Goal: Transaction & Acquisition: Purchase product/service

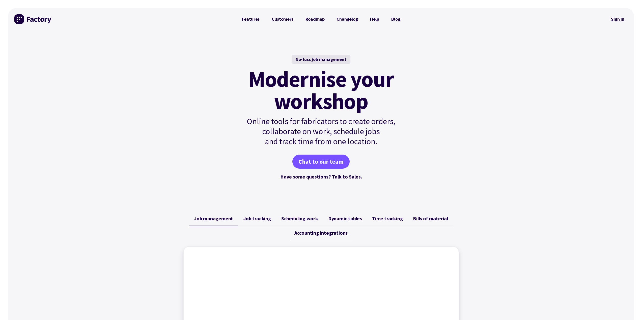
click at [614, 20] on link "Sign in" at bounding box center [617, 19] width 20 height 12
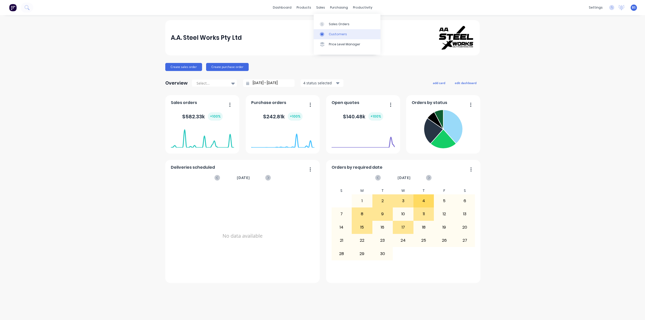
click at [338, 33] on div "Customers" at bounding box center [338, 34] width 18 height 5
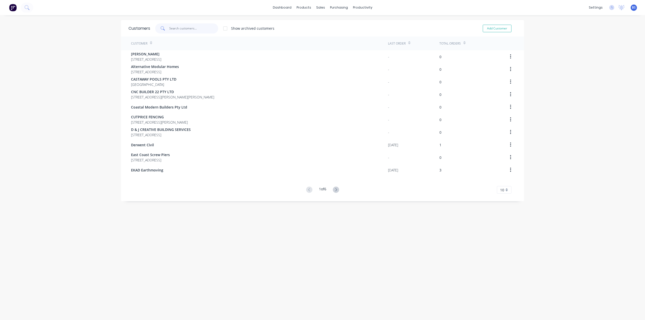
click at [189, 31] on input "text" at bounding box center [193, 28] width 49 height 10
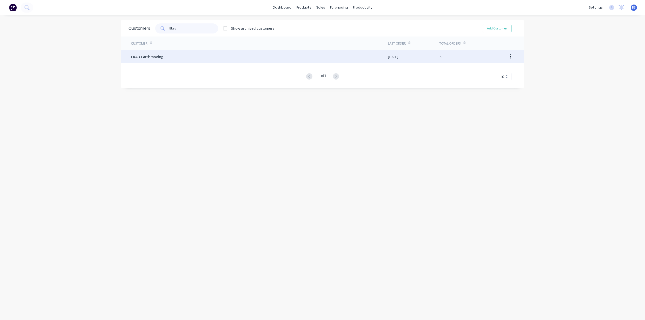
type input "Ekad"
click at [161, 54] on div "EKAD Earthmoving" at bounding box center [259, 56] width 257 height 13
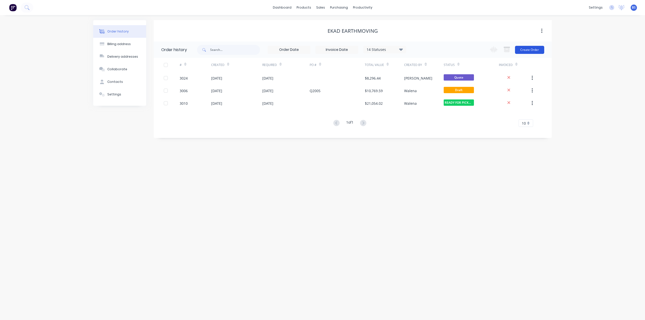
click at [529, 52] on button "Create Order" at bounding box center [529, 50] width 29 height 8
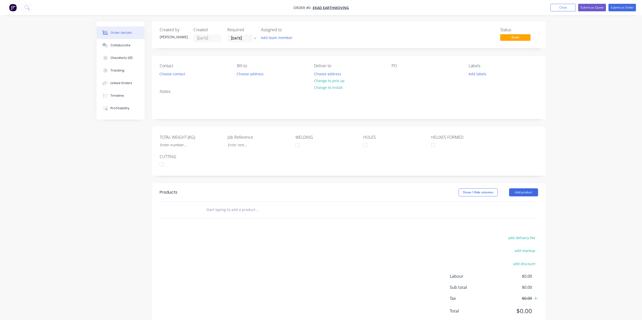
click at [258, 209] on input "text" at bounding box center [256, 210] width 101 height 10
click at [513, 192] on button "Add product" at bounding box center [523, 193] width 29 height 8
click at [514, 275] on div "Notes (External)" at bounding box center [513, 275] width 39 height 7
click at [224, 216] on div at bounding box center [220, 218] width 36 height 7
paste div
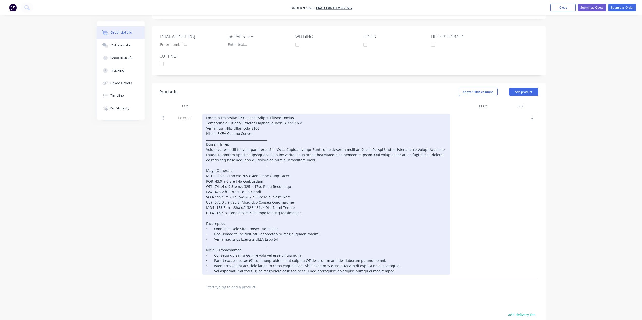
scroll to position [101, 0]
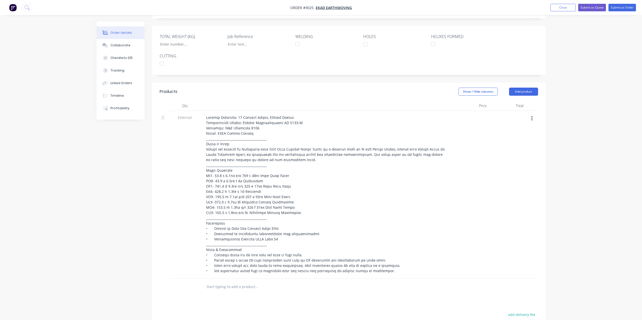
click at [613, 177] on div "Order details Collaborate Checklists 0/0 Tracking Linked Orders Timeline Profit…" at bounding box center [321, 156] width 642 height 514
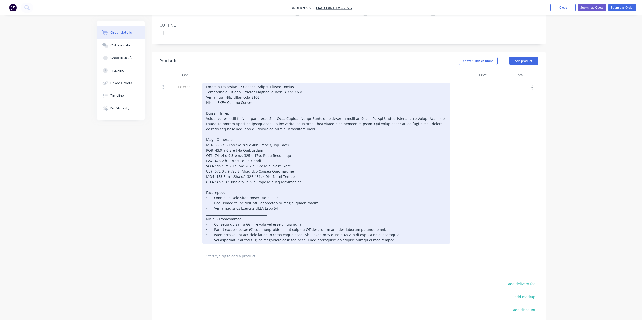
scroll to position [151, 0]
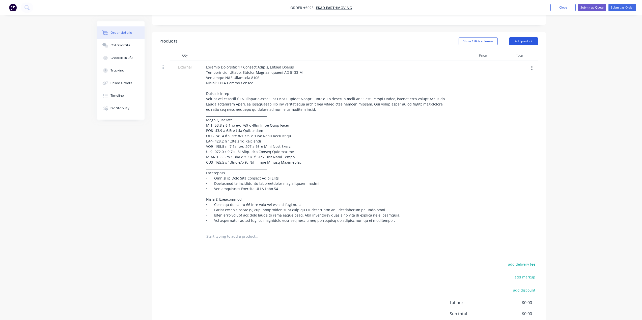
click at [529, 42] on button "Add product" at bounding box center [523, 41] width 29 height 8
click at [244, 240] on input "text" at bounding box center [256, 237] width 101 height 10
click at [236, 238] on input "88.9 3mt 350x12" at bounding box center [256, 237] width 101 height 10
drag, startPoint x: 232, startPoint y: 236, endPoint x: 222, endPoint y: 238, distance: 10.5
click at [222, 238] on input "88.9 3mt 350x12" at bounding box center [256, 237] width 101 height 10
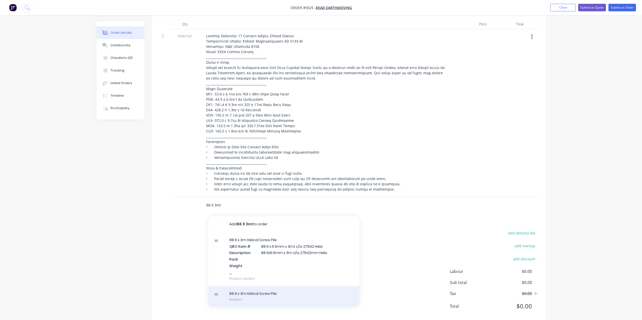
scroll to position [193, 0]
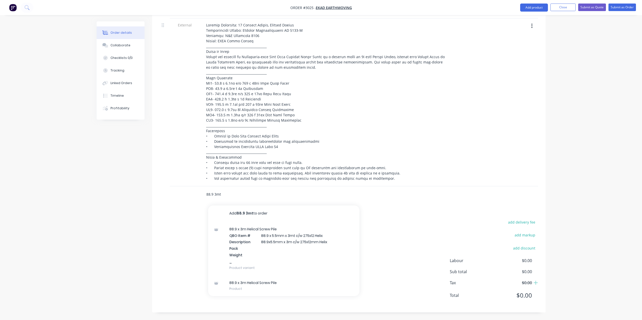
drag, startPoint x: 229, startPoint y: 193, endPoint x: 214, endPoint y: 194, distance: 14.7
click at [214, 194] on input "88.9 3mt" at bounding box center [256, 195] width 101 height 10
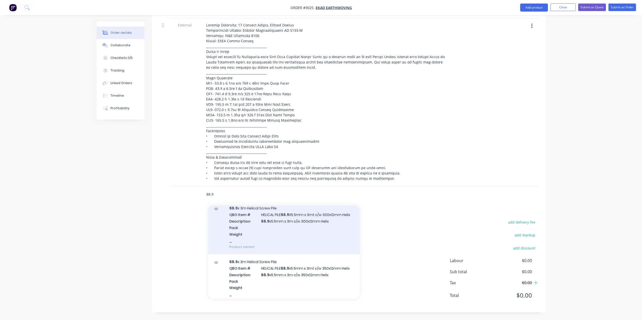
scroll to position [983, 0]
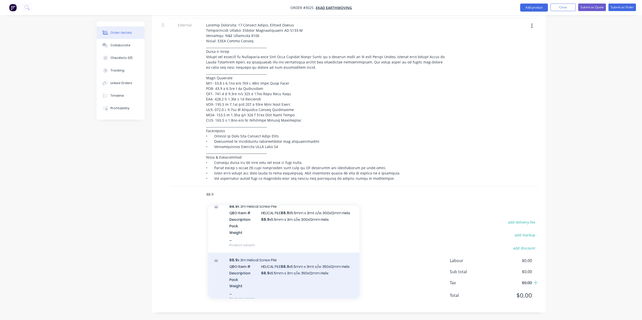
type input "88.9"
click at [285, 275] on div "88.9 x 3m Helical Screw Pile QBO Item # HELICAL PILE 88.9 x5.5mm x 3mt c/w 350x…" at bounding box center [283, 280] width 151 height 54
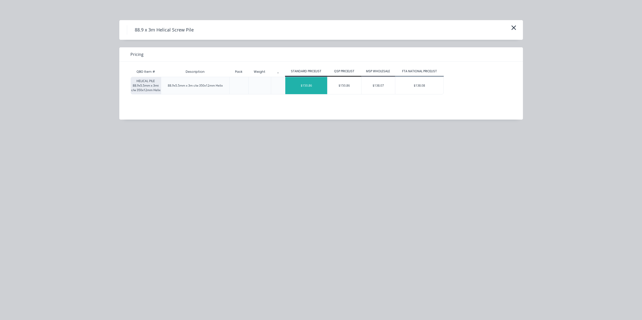
click at [308, 85] on div "$150.86" at bounding box center [306, 85] width 42 height 17
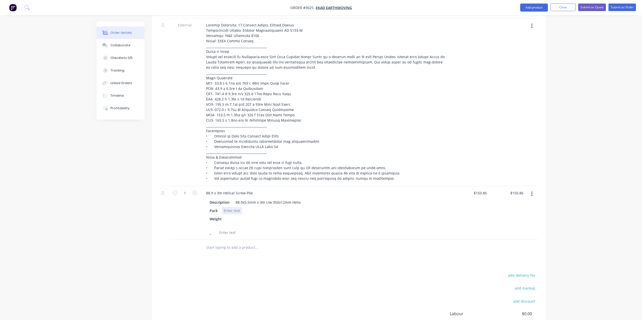
click at [232, 210] on div at bounding box center [232, 210] width 20 height 7
click at [230, 219] on div at bounding box center [230, 222] width 8 height 13
click at [228, 273] on div "add delivery fee add markup add discount Labour $0.00 Sub total $150.86 Tax $15…" at bounding box center [349, 315] width 378 height 86
click at [228, 230] on div at bounding box center [227, 232] width 20 height 7
click at [253, 257] on div "Products Show / Hide columns Add product Qty Price Total External 1 88.9 x 3m H…" at bounding box center [348, 178] width 393 height 376
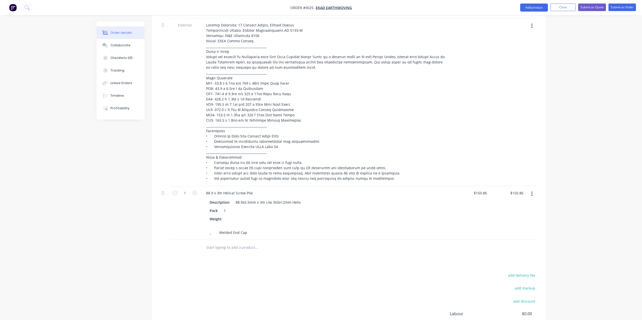
click at [245, 248] on input "text" at bounding box center [256, 248] width 101 height 10
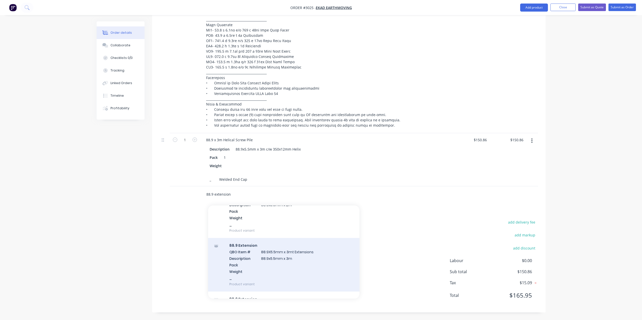
scroll to position [101, 0]
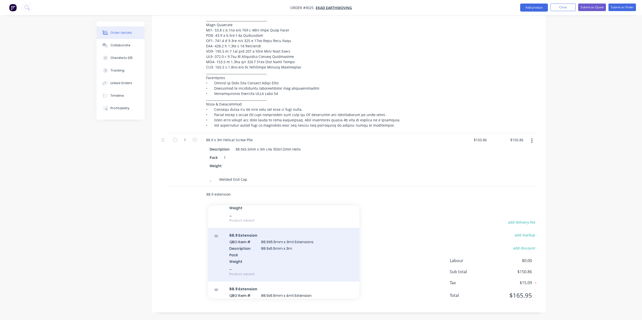
type input "88.9 extension"
click at [283, 249] on div "88.9 Extension QBO Item # 88.9X5.5mm x 3mt Extensions Description 88.9x5.5mm x …" at bounding box center [283, 255] width 151 height 54
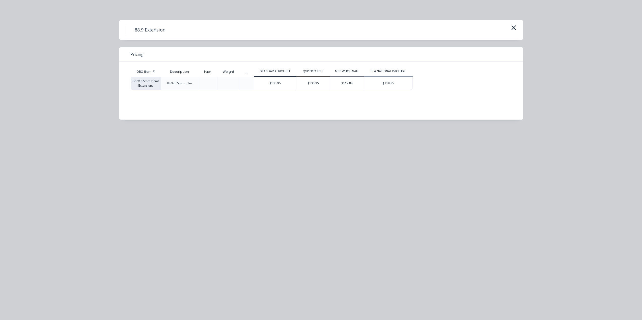
click at [210, 82] on div at bounding box center [208, 83] width 8 height 8
click at [208, 84] on div at bounding box center [208, 83] width 8 height 8
click at [275, 84] on div "$130.95" at bounding box center [275, 83] width 42 height 13
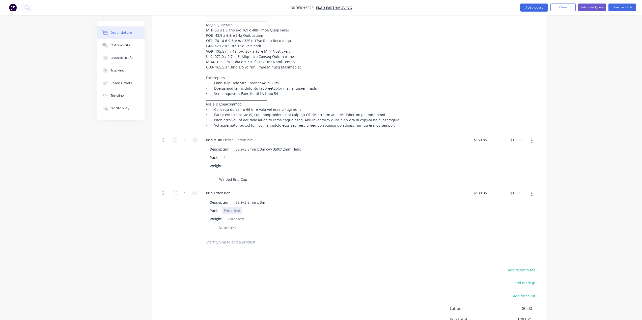
click at [232, 210] on div at bounding box center [232, 210] width 20 height 7
click at [247, 272] on div "add delivery fee add markup add discount Labour $0.00 Sub total $281.81 Tax $28…" at bounding box center [349, 310] width 378 height 86
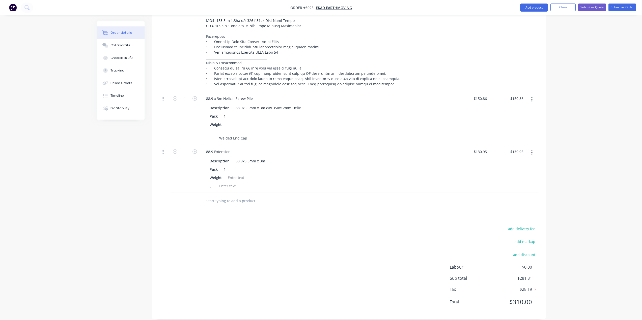
scroll to position [294, 0]
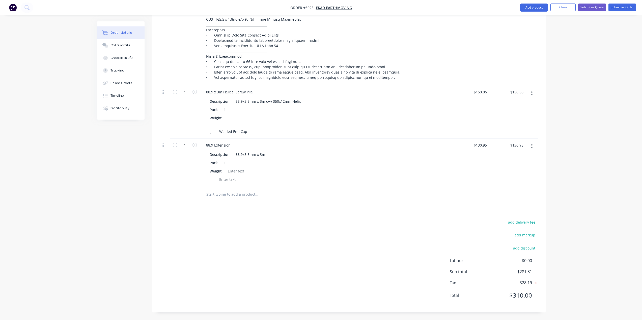
click at [229, 196] on input "text" at bounding box center [256, 195] width 101 height 10
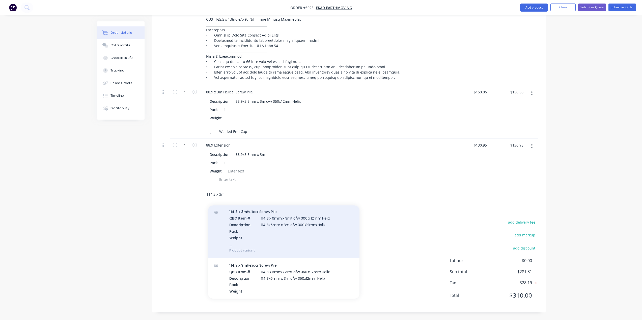
scroll to position [126, 0]
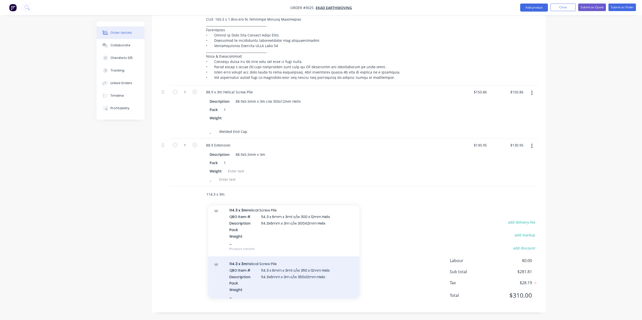
type input "114.3 x 3m"
click at [280, 276] on div "114.3 x 3m Helical Screw Pile QBO Item # 114.3 x 6mm x 3mt c/w 350 x 12mm Helix…" at bounding box center [283, 284] width 151 height 54
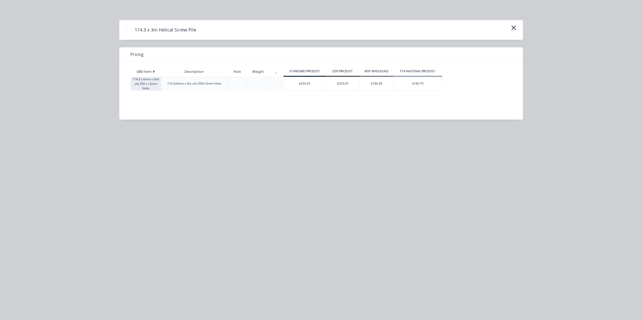
click at [308, 85] on div "$203.65" at bounding box center [305, 83] width 42 height 13
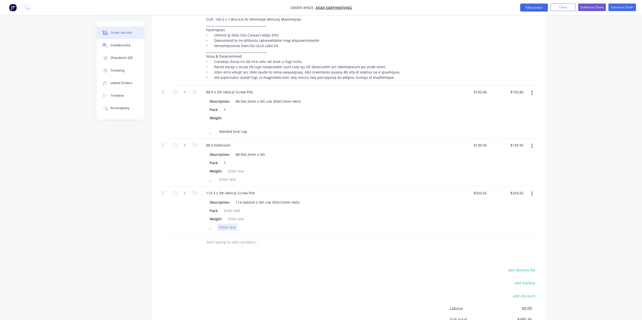
click at [227, 227] on div at bounding box center [227, 227] width 20 height 7
click at [257, 266] on div "Products Show / Hide columns Add product Qty Price Total External 1 88.9 x 3m H…" at bounding box center [348, 125] width 393 height 472
click at [252, 243] on input "text" at bounding box center [256, 243] width 101 height 10
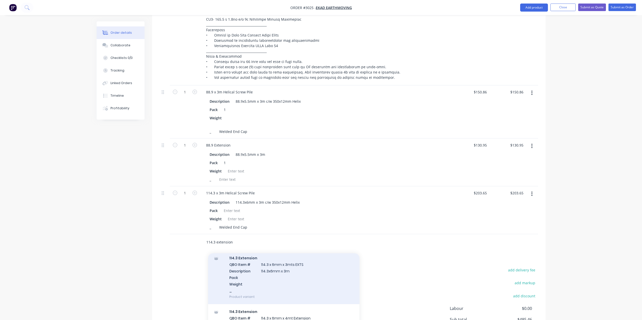
type input "114.3 extension"
click at [289, 270] on div "114.3 Extension QBO Item # 114.3 x 6mm x 3mts EXTS Description 114.3x6mm x 3m P…" at bounding box center [283, 278] width 151 height 54
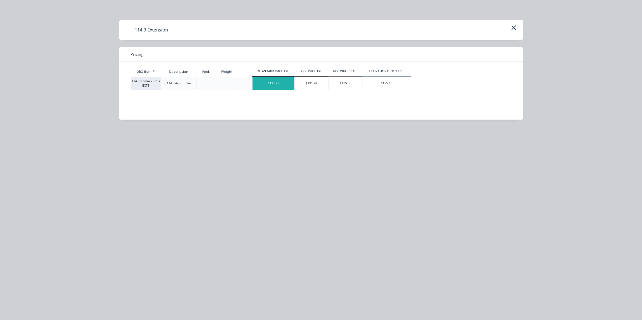
click at [265, 85] on div "$191.28" at bounding box center [273, 83] width 42 height 13
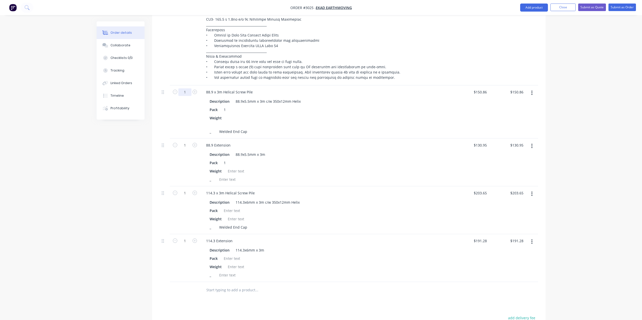
click at [185, 92] on input "1" at bounding box center [184, 92] width 13 height 8
type input "10"
type input "$1,508.60"
drag, startPoint x: 187, startPoint y: 146, endPoint x: 184, endPoint y: 145, distance: 3.2
click at [187, 146] on input "1" at bounding box center [184, 146] width 13 height 8
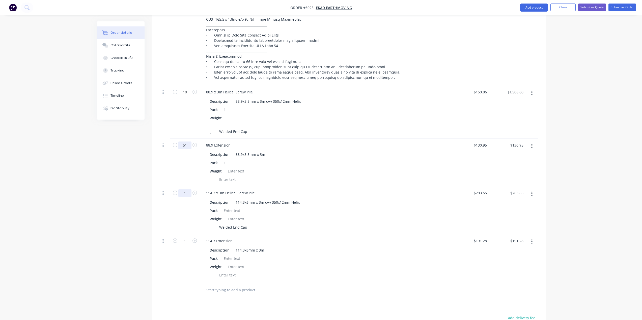
type input "51"
type input "$6,678.45"
click at [186, 191] on input "1" at bounding box center [184, 194] width 13 height 8
type input "51"
type input "$10,386.15"
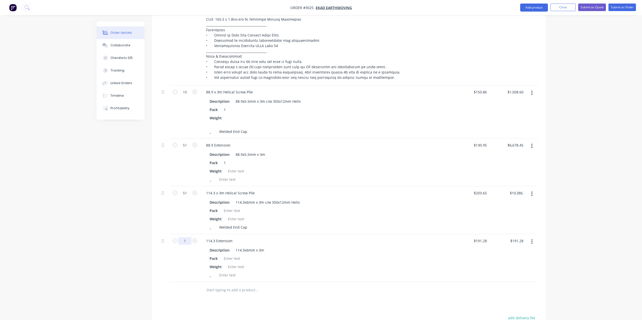
click at [185, 243] on input "1" at bounding box center [184, 242] width 13 height 8
type input "51"
type input "$9,755.28"
click at [186, 144] on input "51" at bounding box center [184, 146] width 13 height 8
type input "10"
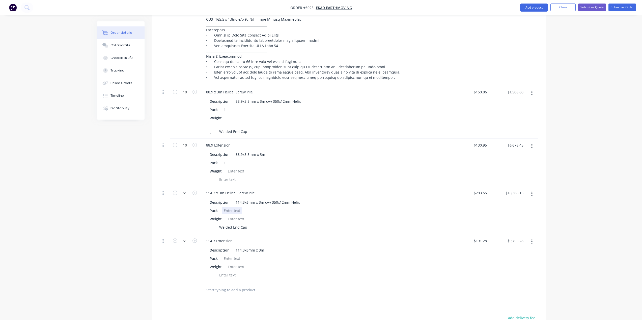
type input "$1,309.50"
click at [374, 209] on div "Pack" at bounding box center [325, 210] width 235 height 7
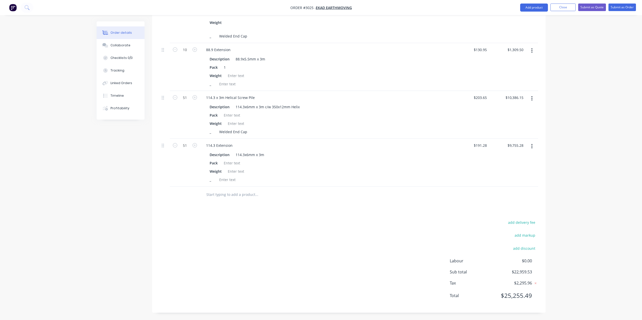
scroll to position [390, 0]
click at [225, 191] on input "text" at bounding box center [256, 195] width 101 height 10
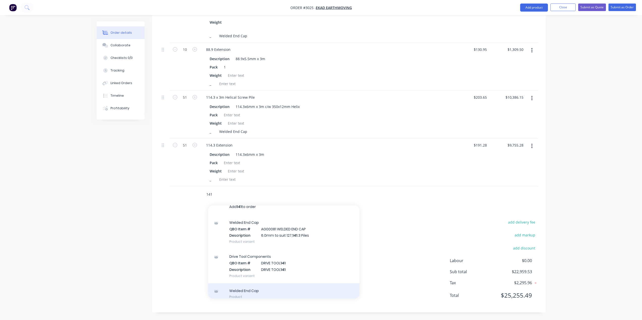
scroll to position [0, 0]
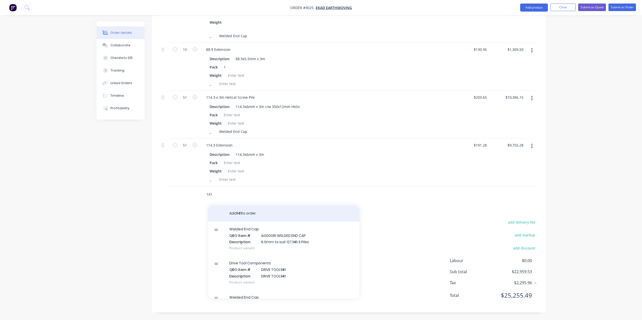
type input "141"
click at [264, 213] on button "Add 141 to order" at bounding box center [283, 214] width 151 height 16
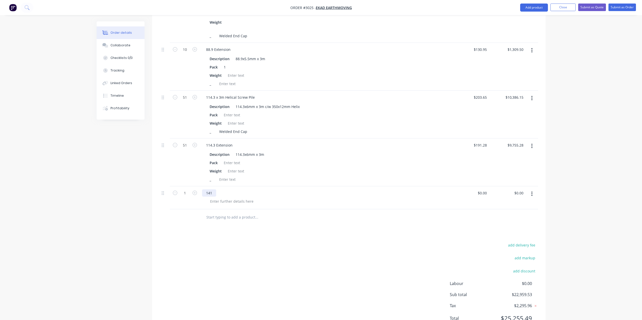
click at [211, 192] on div "141" at bounding box center [209, 193] width 14 height 7
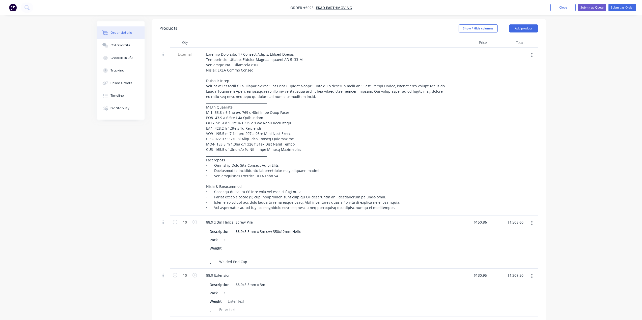
scroll to position [163, 0]
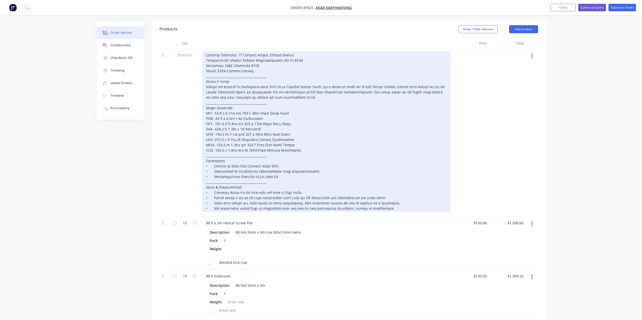
click at [214, 139] on div at bounding box center [326, 131] width 248 height 161
drag, startPoint x: 215, startPoint y: 134, endPoint x: 297, endPoint y: 132, distance: 81.7
click at [297, 132] on div at bounding box center [326, 131] width 248 height 161
copy div "141.3 x 6.5mm c/w 400 x 16mm True Form Helix"
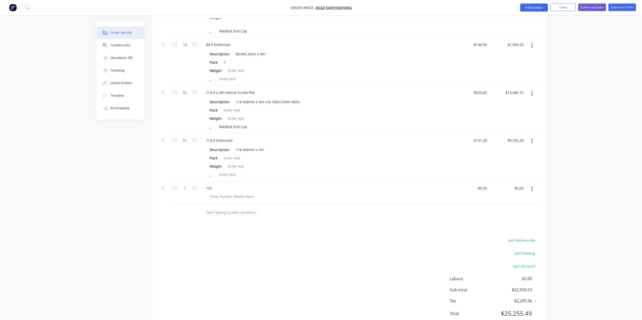
scroll to position [413, 0]
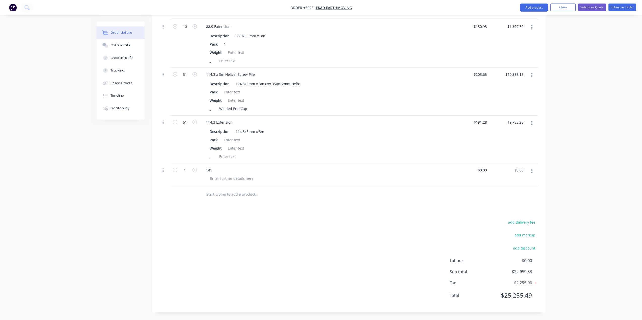
click at [222, 171] on div "141" at bounding box center [326, 170] width 248 height 7
click at [210, 170] on div "141" at bounding box center [209, 170] width 14 height 7
paste div
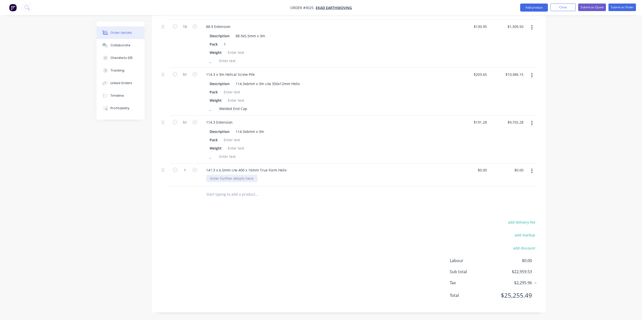
click at [241, 178] on div at bounding box center [231, 178] width 51 height 7
click at [227, 179] on div at bounding box center [231, 178] width 51 height 7
drag, startPoint x: 238, startPoint y: 219, endPoint x: 238, endPoint y: 210, distance: 8.6
click at [238, 219] on div "add delivery fee add markup add discount Labour $0.00 Sub total $22,959.53 Tax …" at bounding box center [349, 262] width 378 height 86
click at [185, 171] on input "1" at bounding box center [184, 171] width 13 height 8
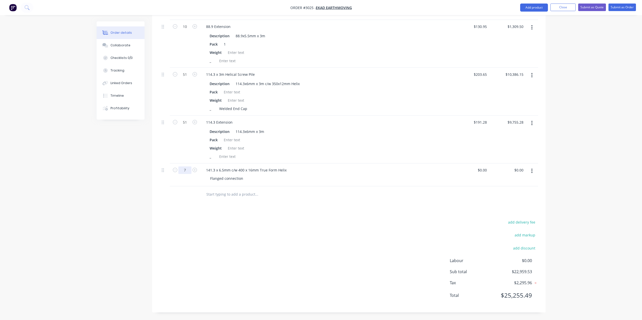
type input "7"
click at [256, 211] on div "Products Show / Hide columns Add product Qty Price Total External 10 88.9 x 3m …" at bounding box center [348, 41] width 393 height 543
click at [214, 195] on input "text" at bounding box center [256, 195] width 101 height 10
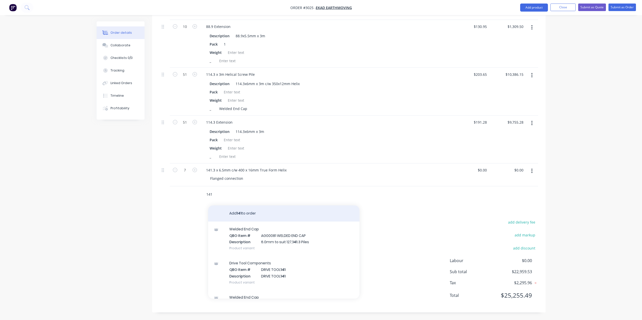
type input "141"
click at [235, 215] on button "Add 141 to order" at bounding box center [283, 214] width 151 height 16
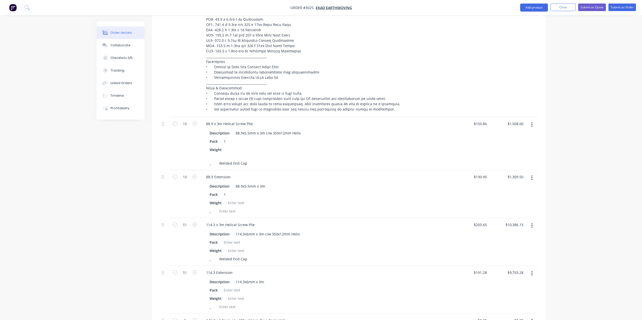
scroll to position [262, 0]
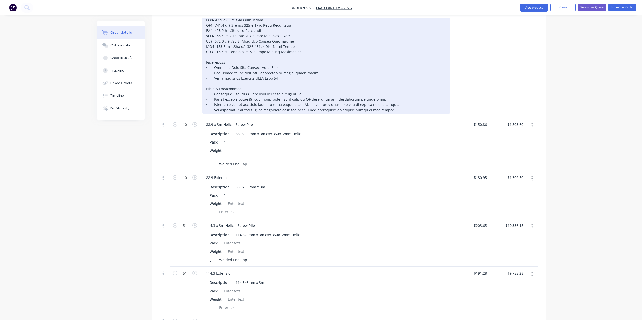
click at [241, 43] on div at bounding box center [326, 33] width 248 height 161
drag, startPoint x: 294, startPoint y: 41, endPoint x: 214, endPoint y: 40, distance: 79.7
click at [214, 40] on div at bounding box center [326, 33] width 248 height 161
copy div "141.3 x 6.5mm 3m Extension Flange Connection"
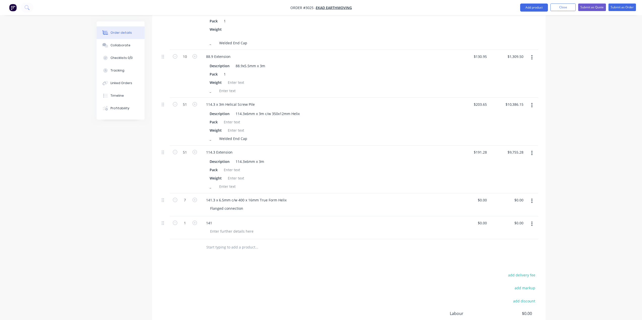
scroll to position [388, 0]
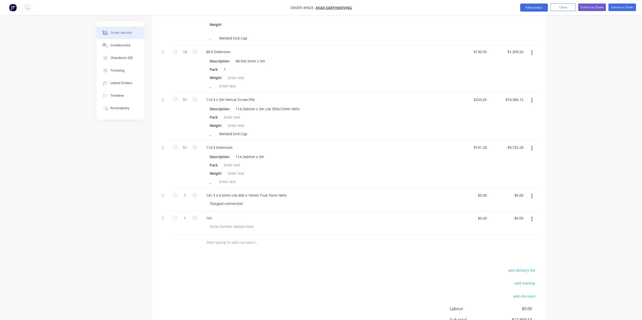
click at [223, 217] on div "141" at bounding box center [326, 218] width 248 height 7
click at [209, 221] on div "141" at bounding box center [209, 218] width 14 height 7
paste div
click at [231, 195] on div "141.3 x 6.5mm c/w 400 x 16mm True Form Helix" at bounding box center [246, 195] width 88 height 7
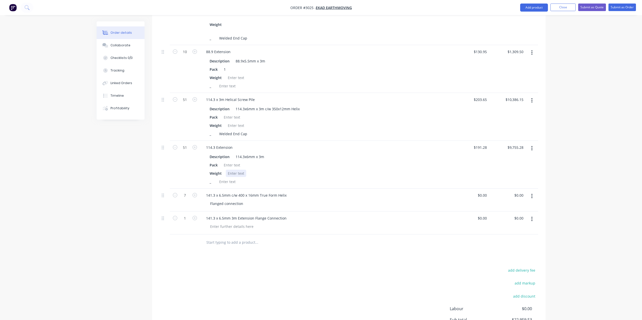
click at [370, 176] on div "Weight" at bounding box center [325, 173] width 235 height 7
click at [235, 193] on div "141.3 x 6.5mm c/w 400 x 16mm True Form Helix" at bounding box center [246, 195] width 88 height 7
click at [227, 197] on div "141.3 x 6.5mm c/w 400 x 16mm True Form Helix" at bounding box center [246, 195] width 88 height 7
click at [230, 196] on div "141.3 x 6.5mm c/w 400 x 16mm True Form Helix" at bounding box center [246, 195] width 88 height 7
click at [227, 264] on div "Products Show / Hide columns Add product Qty Price Total External 10 88.9 x 3m …" at bounding box center [348, 79] width 393 height 566
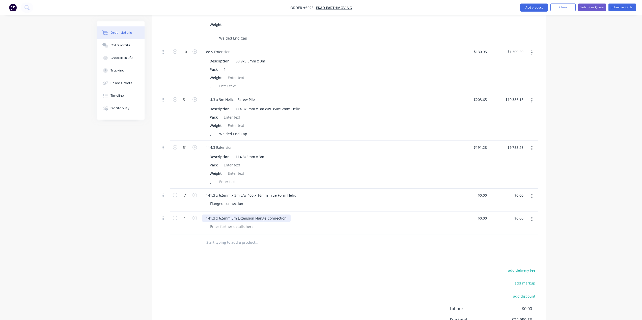
click at [225, 220] on div "141.3 x 6.5mm 3m Extension Flange Connection" at bounding box center [246, 218] width 88 height 7
click at [231, 217] on div "141.3 x 6.5mm 3m Extension Flange Connection" at bounding box center [246, 218] width 88 height 7
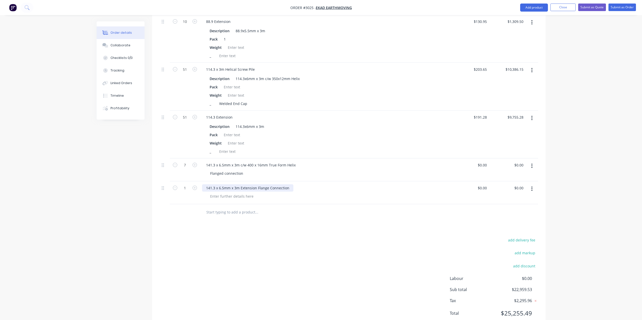
scroll to position [436, 0]
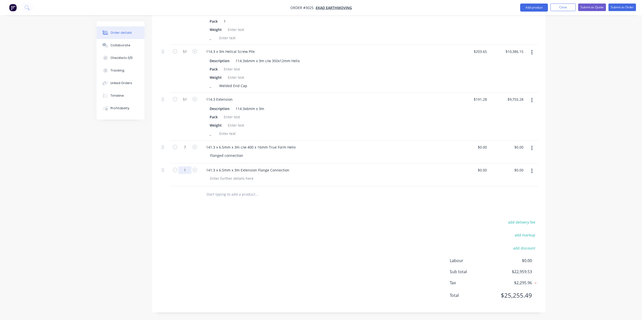
click at [189, 171] on input "1" at bounding box center [184, 171] width 13 height 8
type input "7"
drag, startPoint x: 251, startPoint y: 242, endPoint x: 236, endPoint y: 193, distance: 51.3
click at [251, 242] on div "add delivery fee add markup add discount Labour $0.00 Sub total $22,959.53 Tax …" at bounding box center [349, 262] width 378 height 86
click at [232, 68] on div at bounding box center [232, 69] width 20 height 7
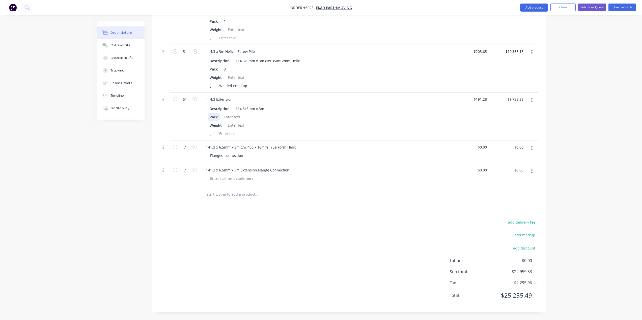
click at [214, 117] on div "Pack" at bounding box center [214, 116] width 12 height 7
click at [238, 116] on div at bounding box center [232, 116] width 20 height 7
click at [234, 120] on div at bounding box center [232, 116] width 20 height 7
click at [268, 127] on div "Weight" at bounding box center [325, 125] width 235 height 7
click at [223, 194] on input "text" at bounding box center [256, 195] width 101 height 10
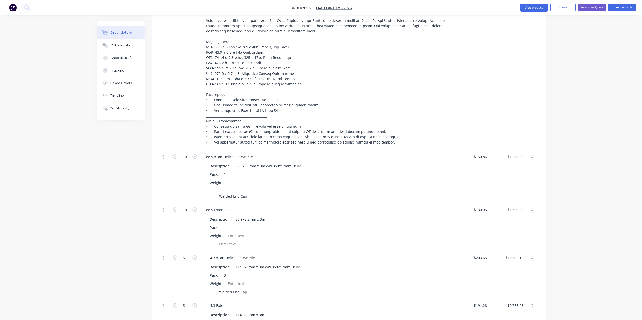
scroll to position [209, 0]
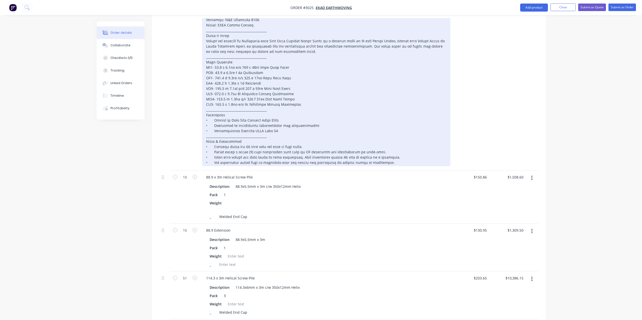
click at [219, 99] on div at bounding box center [326, 86] width 248 height 161
click at [205, 100] on div at bounding box center [326, 86] width 248 height 161
drag, startPoint x: 215, startPoint y: 99, endPoint x: 295, endPoint y: 98, distance: 80.7
click at [295, 98] on div at bounding box center [326, 86] width 248 height 161
copy div "168.3 x 6.4mm c/w 450 x 20mm True Form Helix"
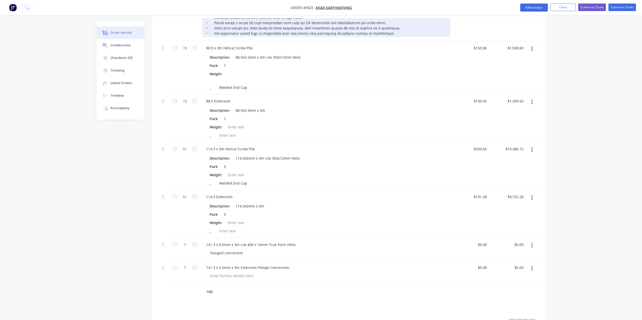
scroll to position [436, 0]
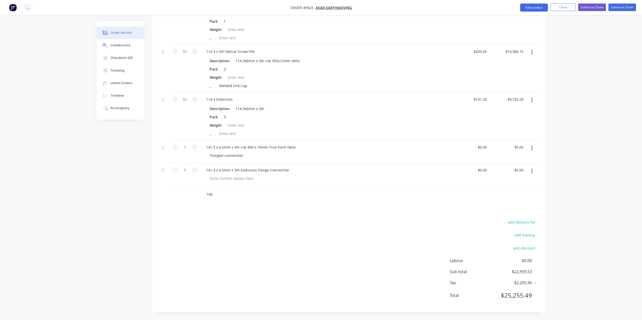
click at [214, 196] on input "168." at bounding box center [256, 195] width 101 height 10
paste input "3 x 6.4mm c/w 450 x 20mm True Form Helix"
click at [230, 195] on input "168.3 x 6.4mm c/w 450 x 20mm True Form Helix" at bounding box center [256, 195] width 101 height 10
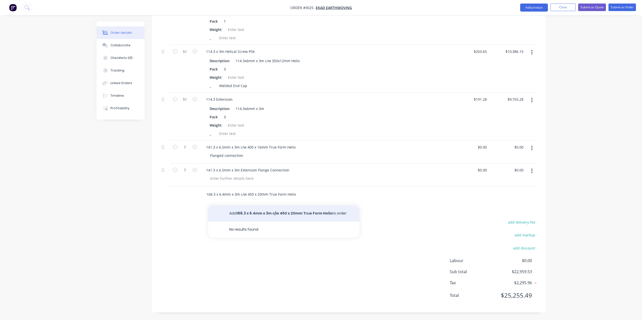
type input "168.3 x 6.4mm x 3m c/w 450 x 20mm True Form Helix"
click at [257, 213] on button "Add 168.3 x 6.4mm x 3m c/w 450 x 20mm True Form Helix to order" at bounding box center [283, 214] width 151 height 16
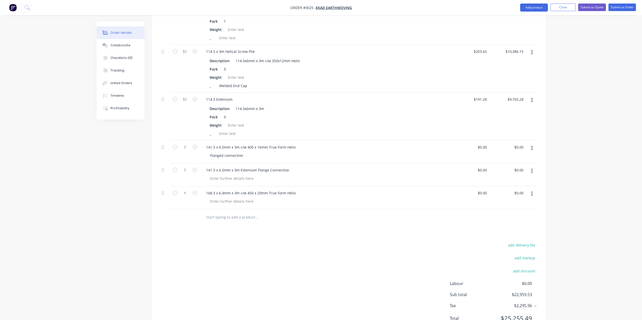
click at [231, 220] on input "text" at bounding box center [256, 218] width 101 height 10
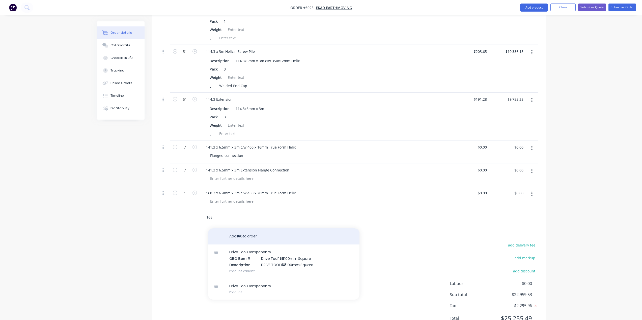
type input "168"
click at [250, 238] on button "Add 168 to order" at bounding box center [283, 237] width 151 height 16
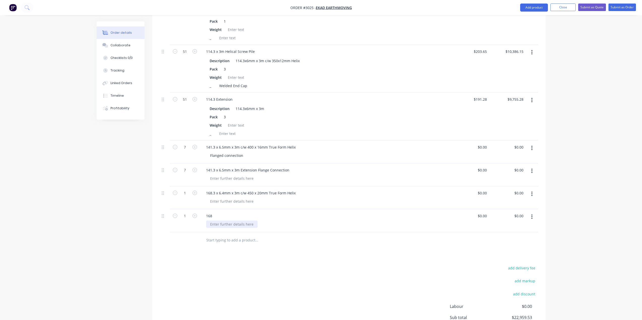
click at [239, 221] on div at bounding box center [231, 224] width 51 height 7
click at [242, 192] on div "168.3 x 6.4mm x 3m c/w 450 x 20mm True Form Helix" at bounding box center [251, 193] width 98 height 7
click at [224, 201] on div at bounding box center [231, 201] width 51 height 7
click at [238, 202] on div at bounding box center [231, 201] width 51 height 7
click at [226, 201] on div "Flanged Connection" at bounding box center [227, 201] width 42 height 7
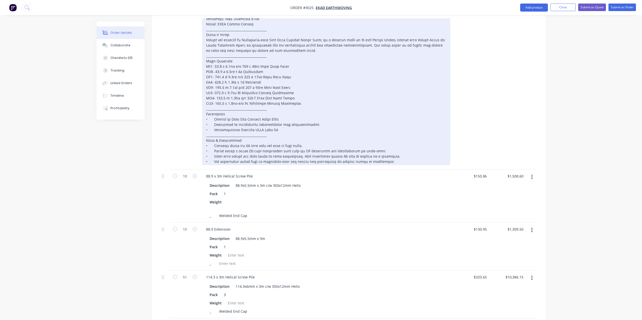
scroll to position [209, 0]
click at [232, 104] on div at bounding box center [326, 86] width 248 height 161
drag, startPoint x: 299, startPoint y: 105, endPoint x: 215, endPoint y: 104, distance: 84.5
click at [215, 104] on div at bounding box center [326, 86] width 248 height 161
copy div "168.3 x 6.4mm c/w 3m Extension Flange Connection"
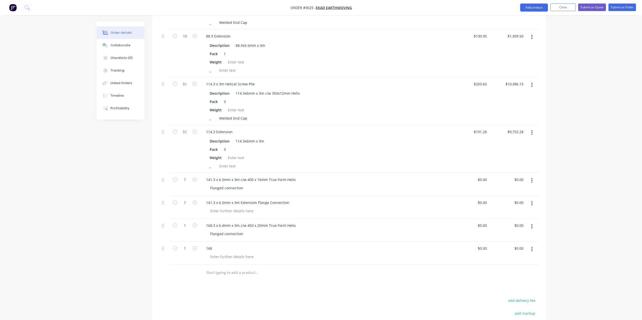
scroll to position [436, 0]
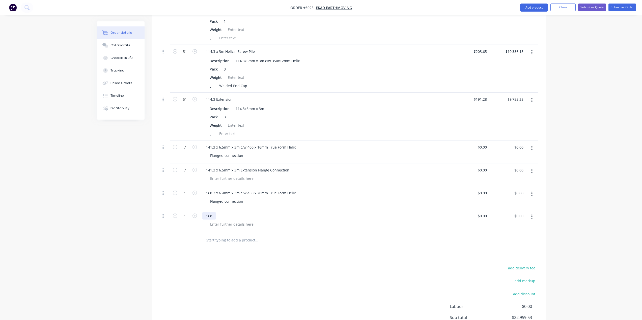
click at [208, 215] on div "168" at bounding box center [209, 216] width 14 height 7
click at [210, 216] on div "168" at bounding box center [209, 216] width 14 height 7
paste div
click at [224, 201] on div "Flanged connection" at bounding box center [226, 201] width 41 height 7
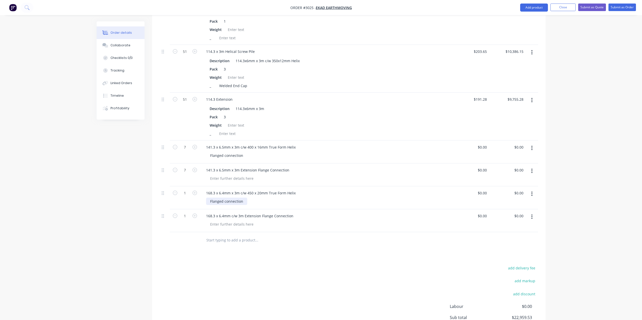
click at [244, 201] on div "Flanged connection" at bounding box center [226, 201] width 41 height 7
click at [221, 155] on div "Flanged connection" at bounding box center [226, 155] width 41 height 7
click at [242, 156] on div "Flanged connection" at bounding box center [226, 155] width 41 height 7
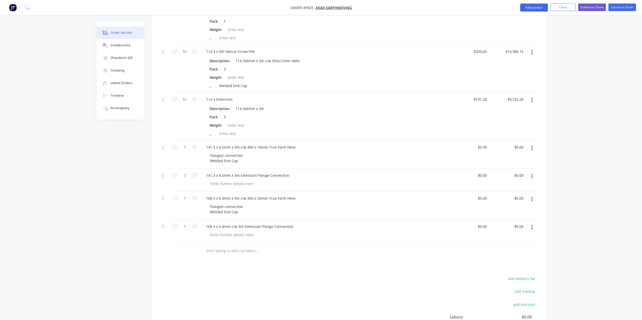
click at [312, 258] on div at bounding box center [291, 251] width 182 height 16
click at [186, 198] on input "1" at bounding box center [184, 199] width 13 height 8
type input "2"
drag, startPoint x: 185, startPoint y: 226, endPoint x: 190, endPoint y: 227, distance: 5.8
click at [185, 226] on input "1" at bounding box center [184, 227] width 13 height 8
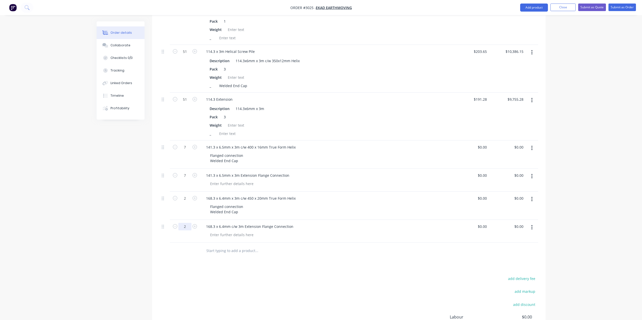
type input "2"
click at [401, 250] on div at bounding box center [349, 251] width 378 height 16
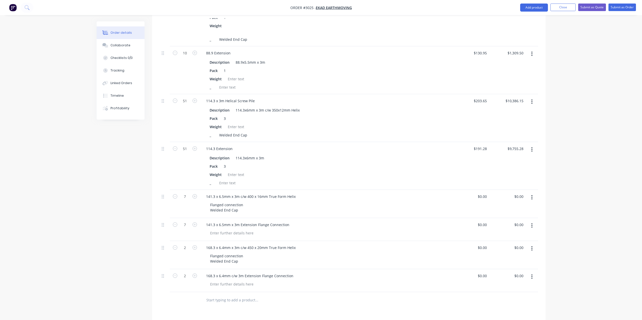
scroll to position [386, 0]
click at [485, 199] on input "0" at bounding box center [483, 197] width 12 height 7
type input "$390.79"
type input "$2,735.53"
click at [482, 227] on div "0 $0.00" at bounding box center [482, 225] width 14 height 7
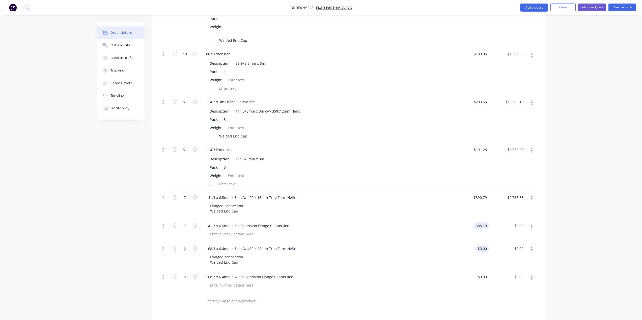
type input "$388.70"
type input "$2,720.90"
click at [482, 249] on div "0 $0.00" at bounding box center [482, 248] width 14 height 7
type input "$452.20"
type input "$904.40"
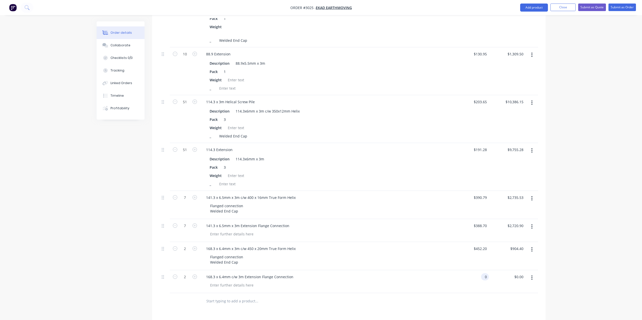
click at [484, 276] on input "0" at bounding box center [486, 277] width 6 height 7
type input "$427.65"
type input "$855.30"
click at [569, 246] on div "Order details Collaborate Checklists 0/0 Tracking Linked Orders Timeline Profit…" at bounding box center [321, 20] width 642 height 813
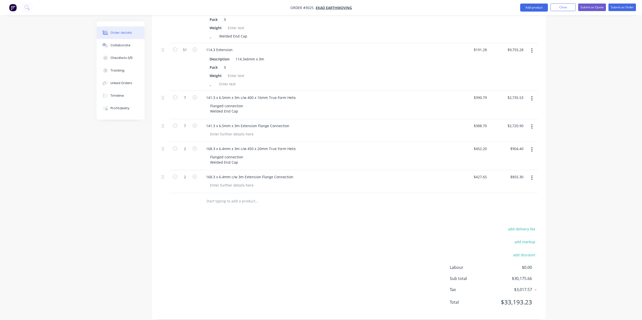
scroll to position [493, 0]
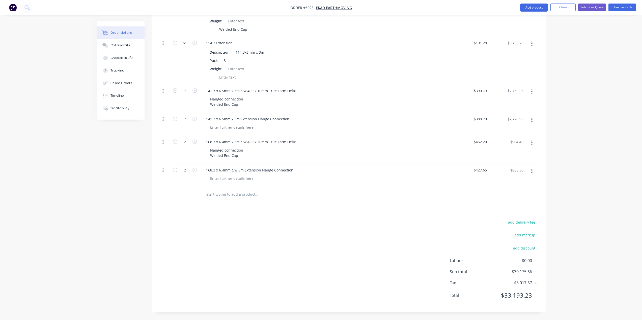
click at [230, 196] on input "text" at bounding box center [256, 195] width 101 height 10
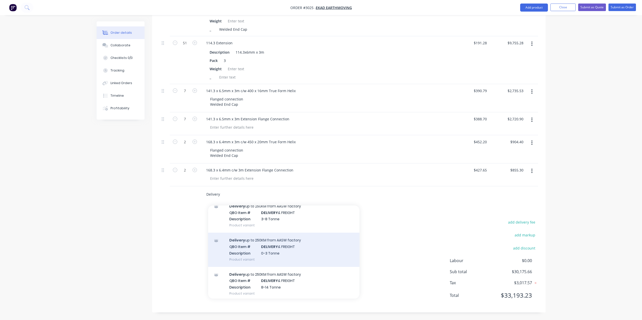
scroll to position [21, 0]
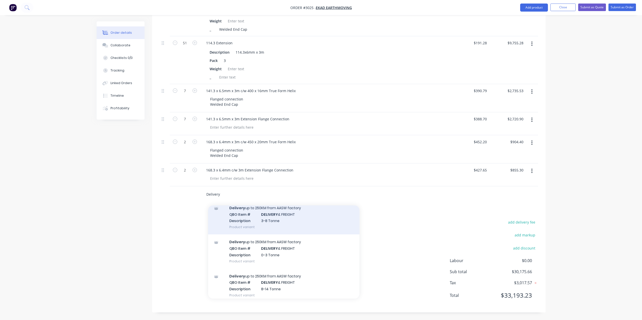
type input "Delivery"
click at [286, 218] on div "Delivery up to 250KM from AASW factory QBO Item # DELIVERY & FREIGHT Descriptio…" at bounding box center [283, 218] width 151 height 34
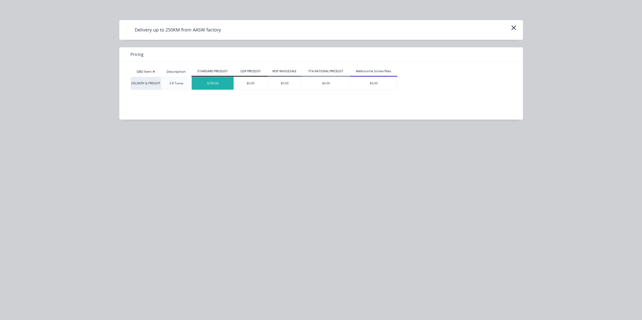
click at [208, 86] on div "$700.00" at bounding box center [213, 83] width 42 height 13
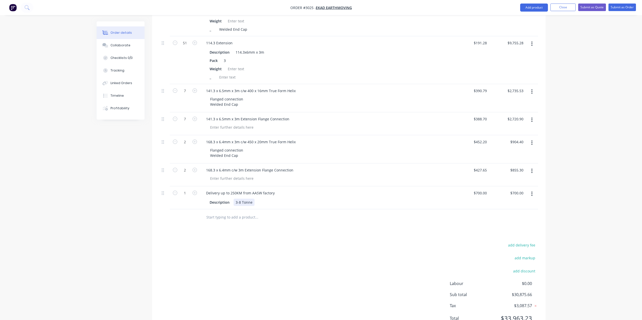
click at [253, 202] on div "3-8 Tonne" at bounding box center [243, 202] width 21 height 7
click at [251, 202] on div "3-8 Tonne Crane Truck" at bounding box center [254, 202] width 42 height 7
click at [242, 230] on div "Products Show / Hide columns Add product Qty Price Total External 10 88.9 x 3m …" at bounding box center [348, 13] width 393 height 645
click at [229, 218] on input "text" at bounding box center [256, 218] width 101 height 10
type input "S"
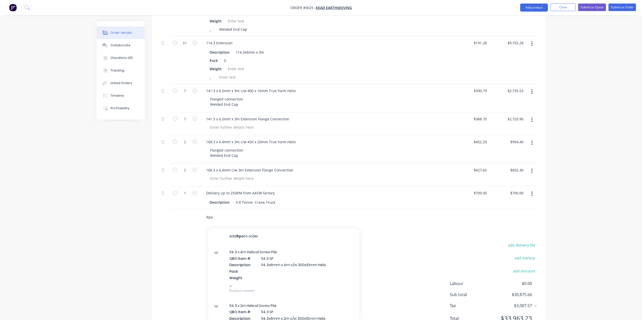
type input "Rpe"
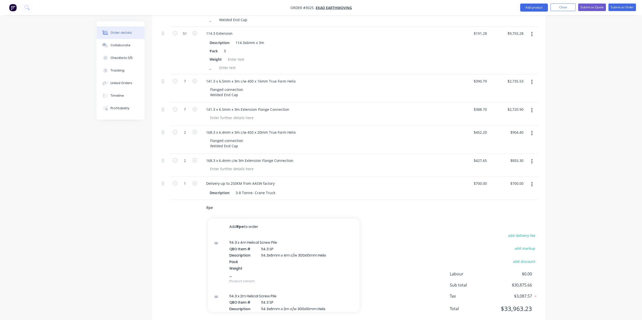
scroll to position [516, 0]
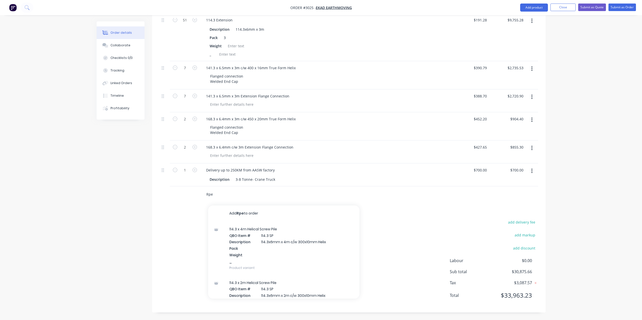
click at [244, 213] on button "Add Rpe to order" at bounding box center [283, 214] width 151 height 16
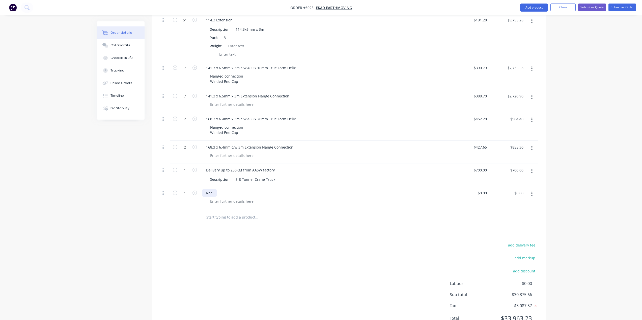
click at [213, 192] on div "Rpe" at bounding box center [209, 193] width 15 height 7
paste div
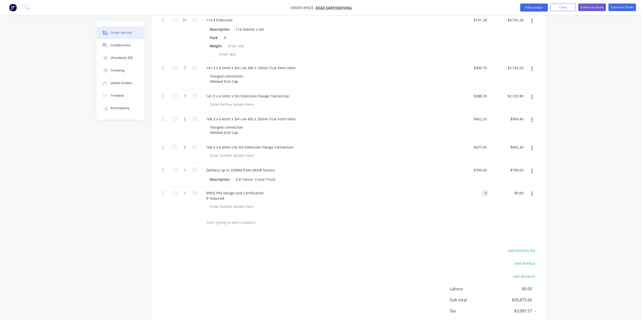
click at [486, 194] on input "0" at bounding box center [486, 193] width 6 height 7
type input "$1,200.00"
click at [467, 216] on div at bounding box center [349, 223] width 378 height 16
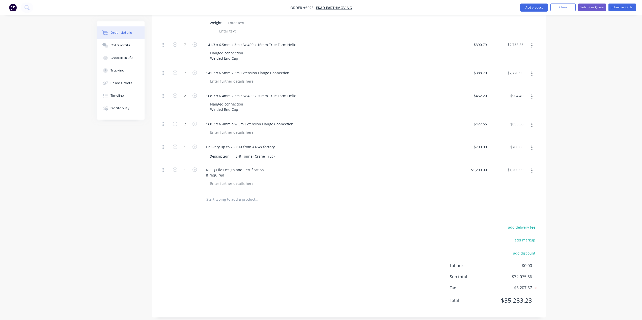
scroll to position [544, 0]
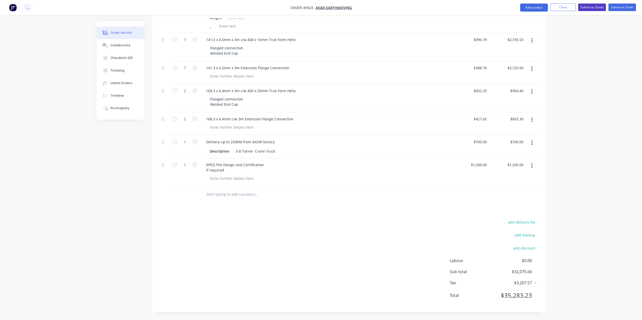
click at [583, 8] on button "Submit as Quote" at bounding box center [592, 8] width 28 height 8
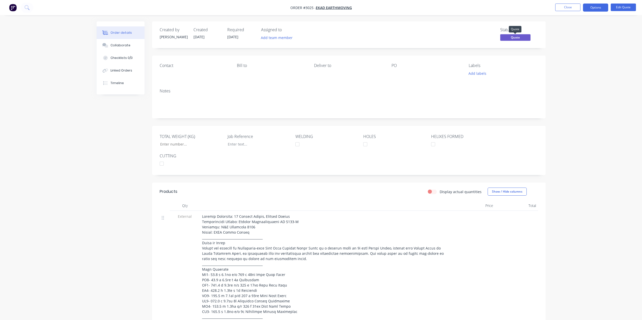
click at [513, 40] on span "Quote" at bounding box center [515, 37] width 30 height 6
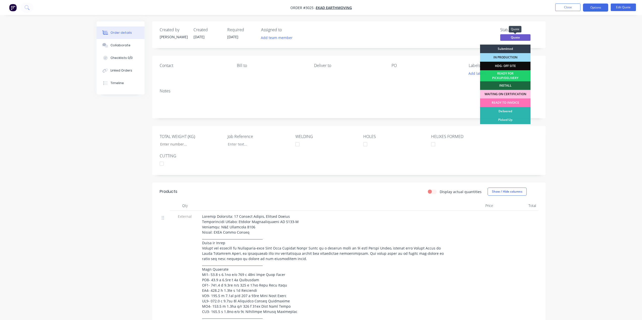
click at [526, 38] on span "Quote" at bounding box center [515, 37] width 30 height 6
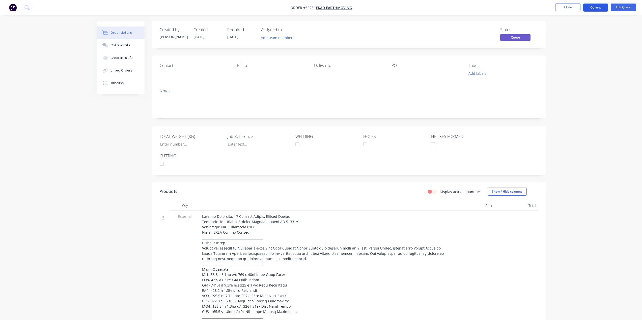
click at [589, 7] on button "Options" at bounding box center [595, 8] width 25 height 8
click at [574, 33] on div "Quote" at bounding box center [580, 30] width 46 height 7
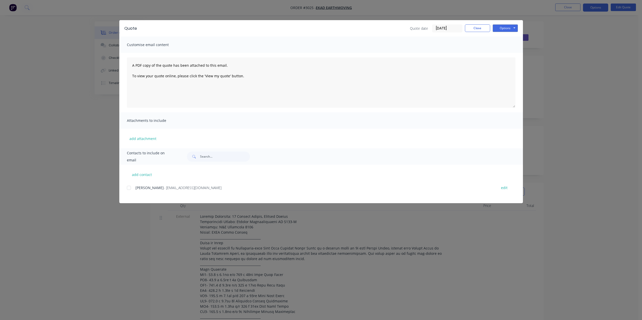
click at [147, 189] on span "David Covino" at bounding box center [149, 188] width 28 height 5
click at [130, 190] on div at bounding box center [129, 188] width 10 height 10
click at [504, 29] on button "Options" at bounding box center [504, 28] width 25 height 8
click at [510, 36] on button "Preview" at bounding box center [508, 37] width 32 height 8
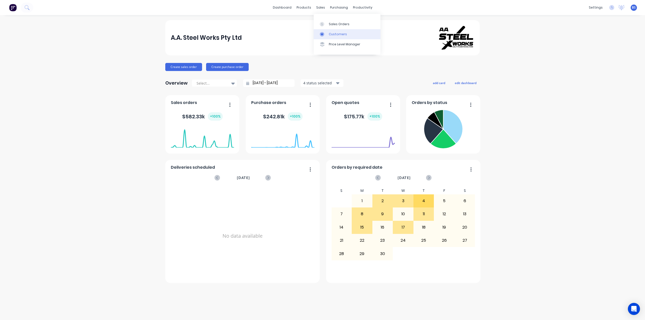
click at [352, 35] on link "Customers" at bounding box center [347, 34] width 67 height 10
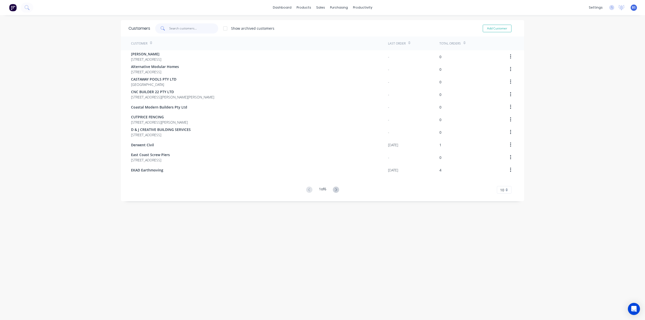
click at [185, 28] on input "text" at bounding box center [193, 28] width 49 height 10
type input "Q"
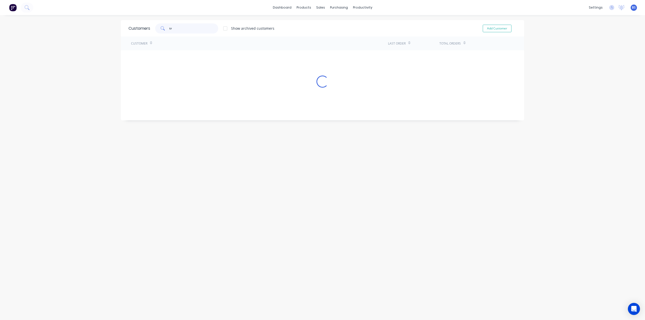
type input "t"
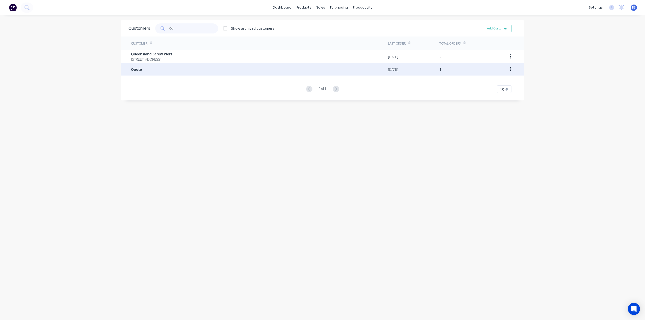
type input "Qu"
click at [164, 71] on div "Quote" at bounding box center [259, 69] width 257 height 13
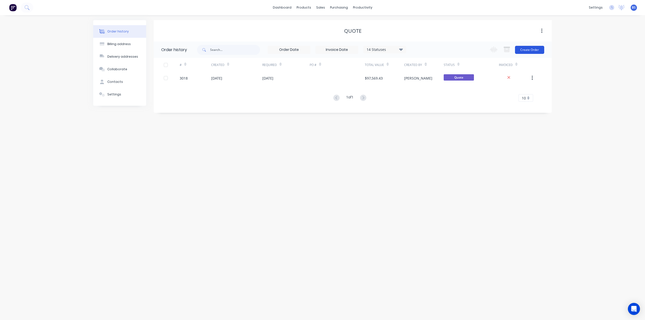
click at [529, 50] on button "Create Order" at bounding box center [529, 50] width 29 height 8
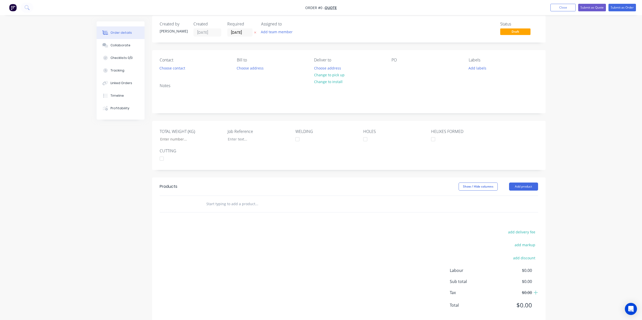
scroll to position [16, 0]
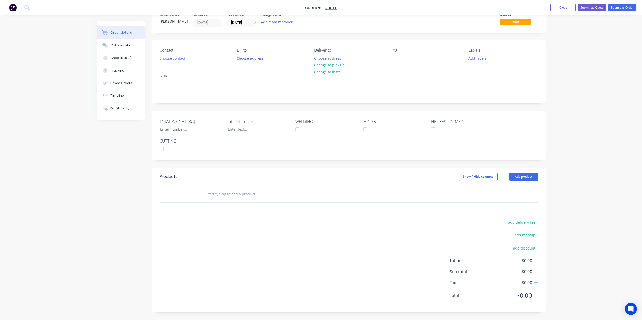
click at [278, 193] on input "text" at bounding box center [256, 194] width 101 height 10
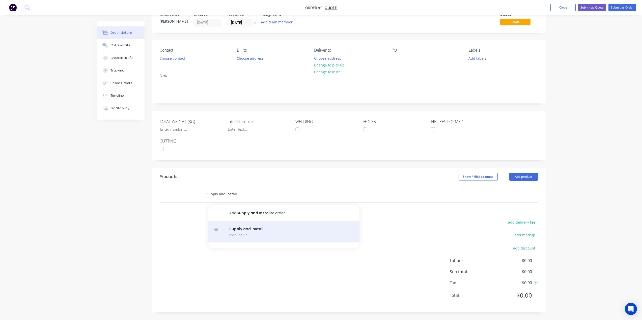
type input "Supply and Install"
click at [269, 232] on div "Supply and Install Product Kit" at bounding box center [283, 232] width 151 height 21
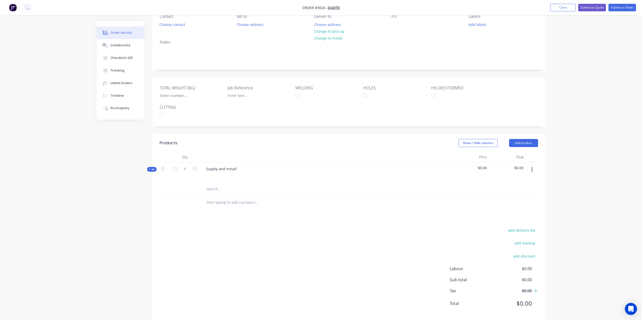
scroll to position [57, 0]
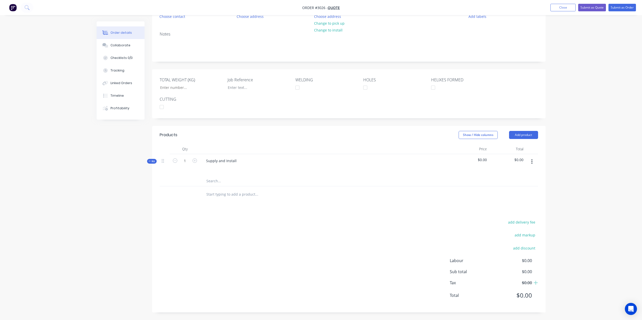
click at [221, 181] on input "text" at bounding box center [256, 181] width 101 height 10
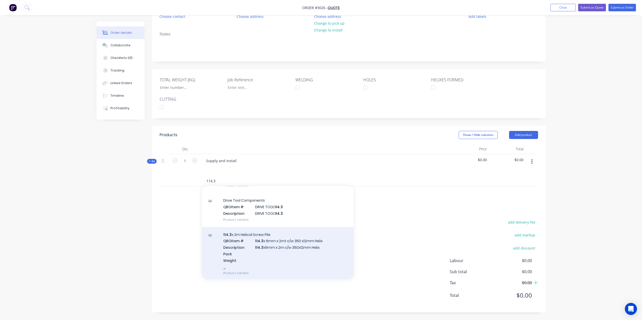
scroll to position [277, 0]
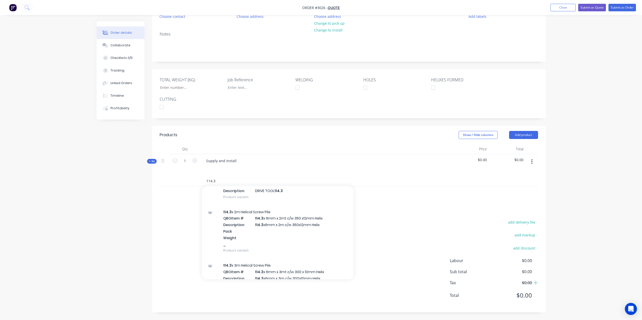
type input "114.3"
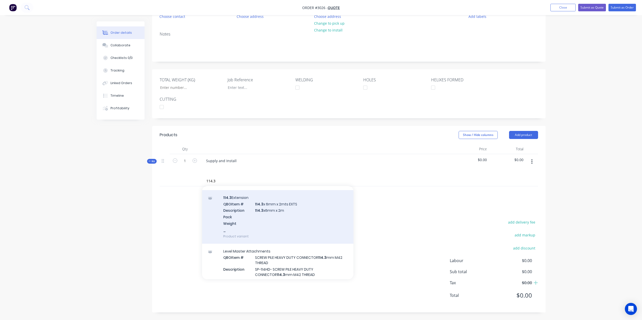
scroll to position [504, 0]
click at [272, 211] on div "114.3 Extension QBO Item # 114.3 x 6mm x 2mts EXTS Description 114.3 x6mm x 2m …" at bounding box center [277, 219] width 151 height 54
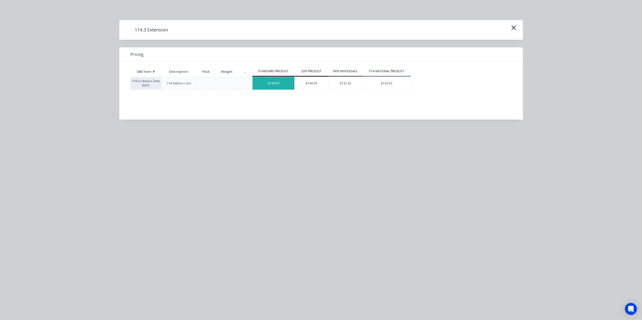
click at [284, 83] on div "$144.59" at bounding box center [273, 83] width 42 height 13
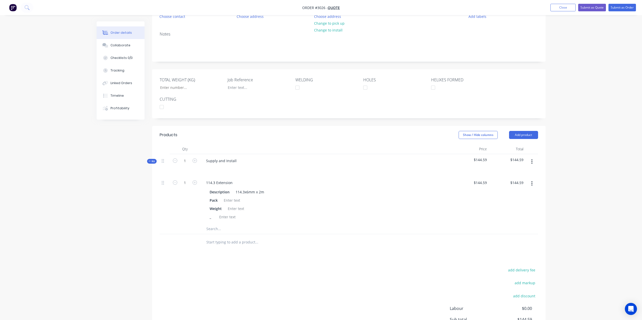
click at [248, 229] on input "text" at bounding box center [256, 229] width 101 height 10
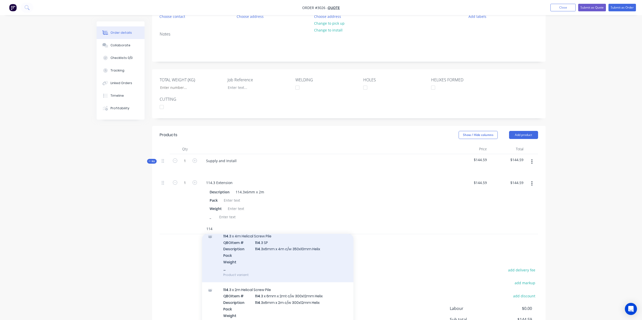
scroll to position [908, 0]
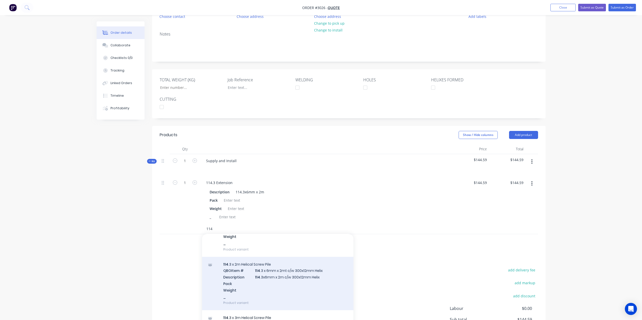
type input "114"
click at [280, 271] on div "114 .3 x 2m Helical Screw Pile QBO Item # 114 .3 x 6mm x 2mt c/w 300x12mm Helix…" at bounding box center [277, 284] width 151 height 54
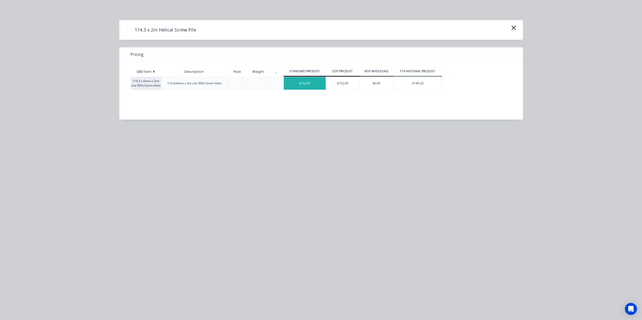
click at [299, 80] on div "$152.89" at bounding box center [305, 83] width 42 height 13
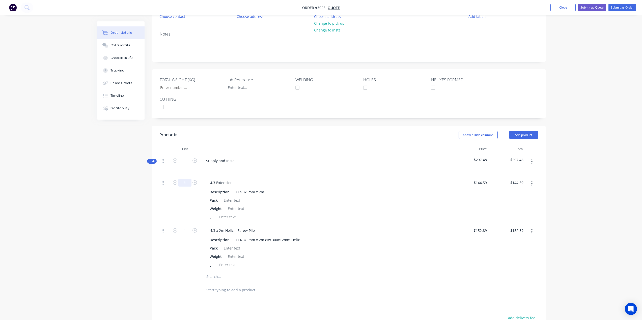
click at [189, 184] on input "1" at bounding box center [184, 183] width 13 height 8
type input "31"
type input "$4,482.29"
drag, startPoint x: 188, startPoint y: 231, endPoint x: 184, endPoint y: 232, distance: 4.2
click at [188, 231] on input "1" at bounding box center [184, 231] width 13 height 8
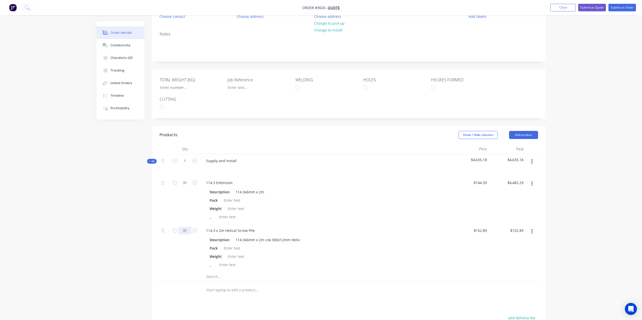
type input "31"
type input "$4,739.59"
click at [391, 195] on div "Description 114.3x6mm x 2m" at bounding box center [325, 192] width 235 height 7
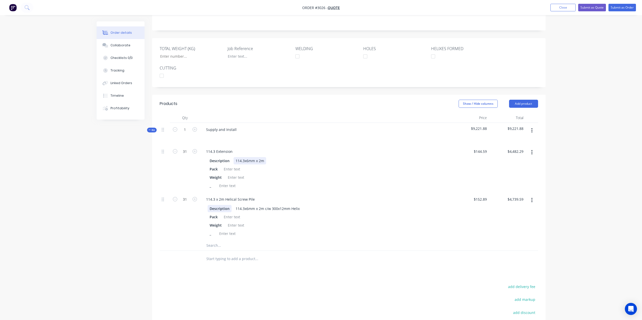
scroll to position [133, 0]
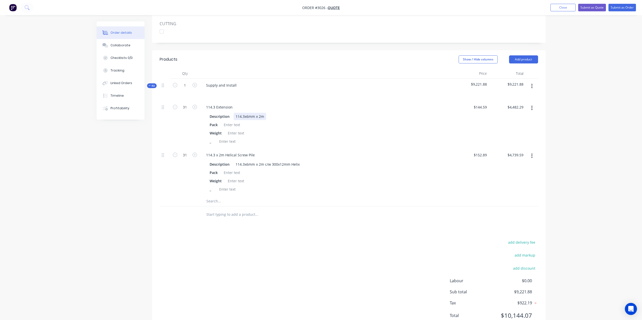
click at [246, 116] on div "114.3x6mm x 2m" at bounding box center [249, 116] width 33 height 7
drag, startPoint x: 162, startPoint y: 157, endPoint x: 161, endPoint y: 100, distance: 57.0
click at [161, 100] on div "Kit 1 Supply and Install $9,221.88 $9,221.88 31 114.3 Extension Description 114…" at bounding box center [349, 143] width 378 height 128
click at [486, 107] on input "152.89" at bounding box center [482, 107] width 14 height 7
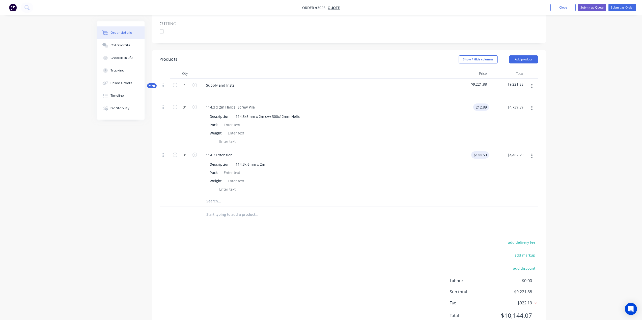
type input "$212.89"
type input "$6,599.59"
type input "144.59"
click at [484, 156] on input "144.59" at bounding box center [482, 155] width 14 height 7
type input "$201.59"
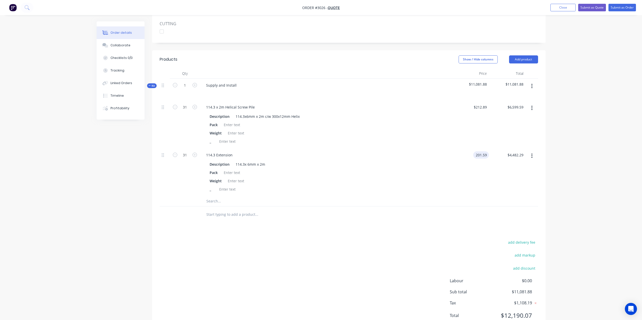
type input "$6,249.29"
click at [489, 173] on div "$6,249.29 $4,482.29" at bounding box center [507, 173] width 37 height 48
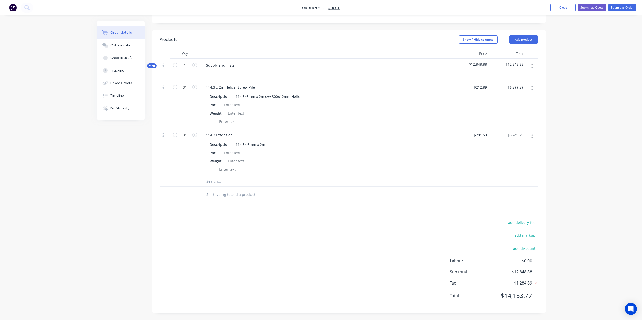
scroll to position [153, 0]
click at [228, 181] on input "text" at bounding box center [256, 181] width 101 height 10
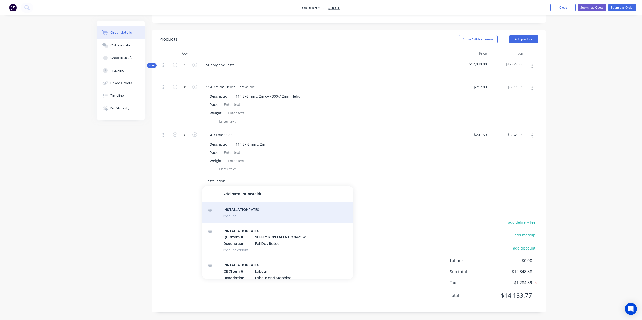
type input "Installation"
click at [250, 212] on div "INSTALLATION RATES Product" at bounding box center [277, 212] width 151 height 21
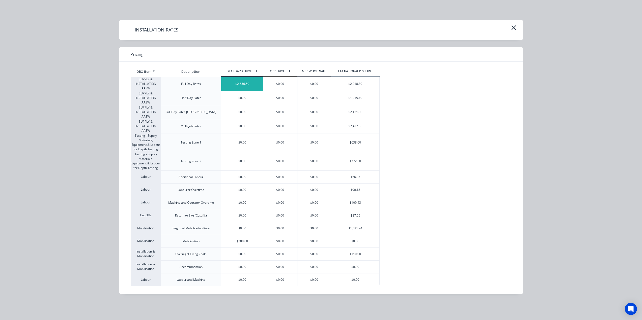
click at [245, 82] on div "$2,656.50" at bounding box center [242, 84] width 42 height 14
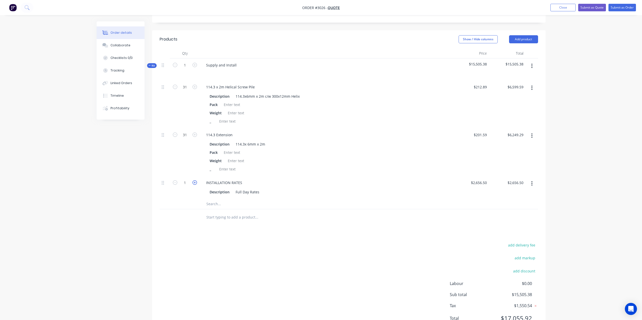
click at [195, 184] on icon "button" at bounding box center [194, 183] width 5 height 5
type input "2"
type input "$5,313.00"
click at [195, 184] on icon "button" at bounding box center [194, 183] width 5 height 5
type input "3"
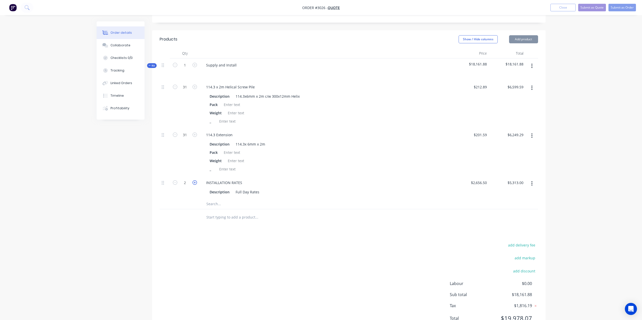
type input "$7,969.50"
click at [479, 184] on input "2656.5" at bounding box center [482, 182] width 14 height 7
type input "$3,000.00"
type input "$9,000.00"
click at [460, 146] on div "$201.59 $201.59" at bounding box center [470, 152] width 37 height 48
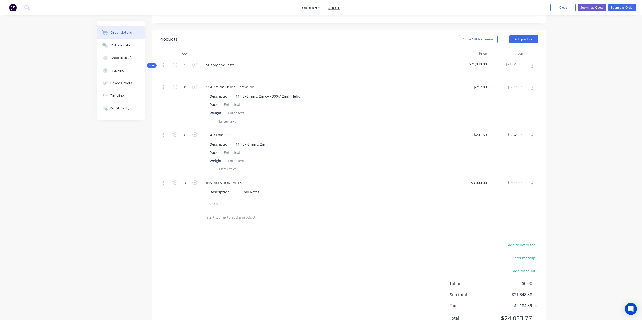
click at [210, 205] on input "text" at bounding box center [256, 204] width 101 height 10
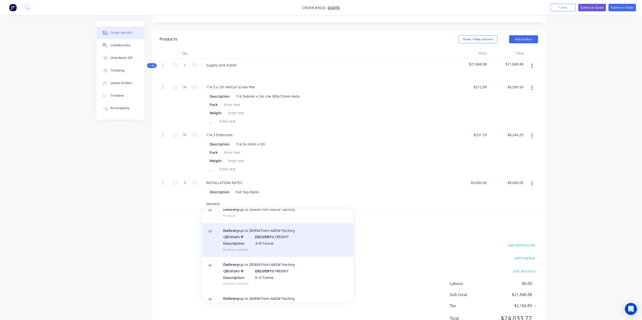
scroll to position [25, 0]
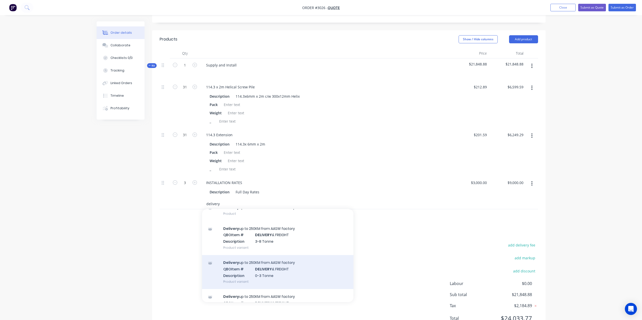
type input "delivery"
click at [276, 272] on div "Delivery up to 250KM from AASW factory QBO Item # DELIVERY & FREIGHT Descriptio…" at bounding box center [277, 272] width 151 height 34
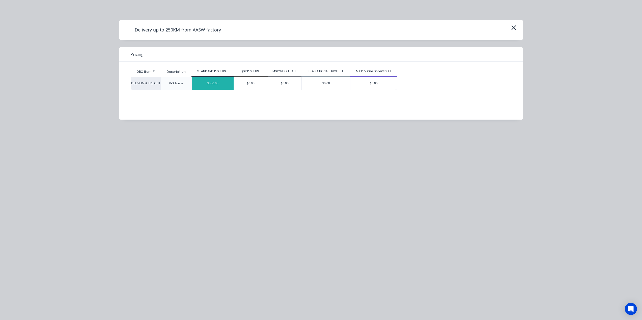
click at [214, 86] on div "$500.00" at bounding box center [213, 83] width 42 height 13
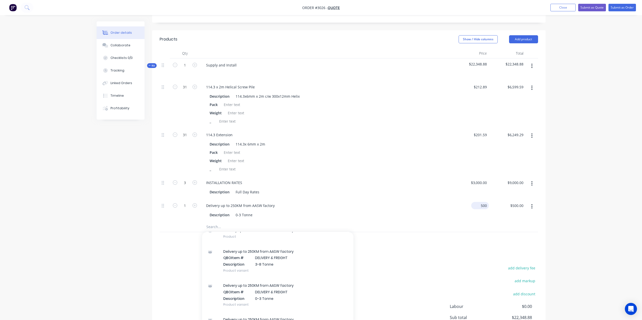
click at [478, 207] on div "500 $500.00" at bounding box center [470, 210] width 37 height 23
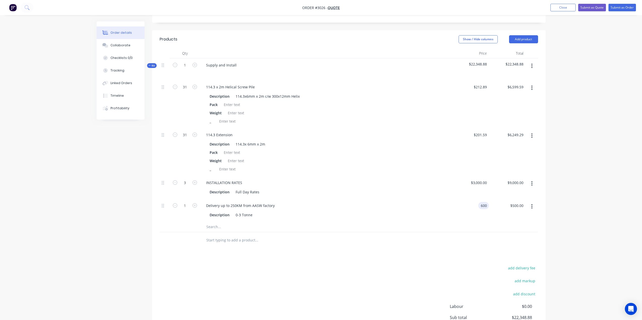
type input "$600.00"
click at [379, 246] on div at bounding box center [291, 240] width 182 height 16
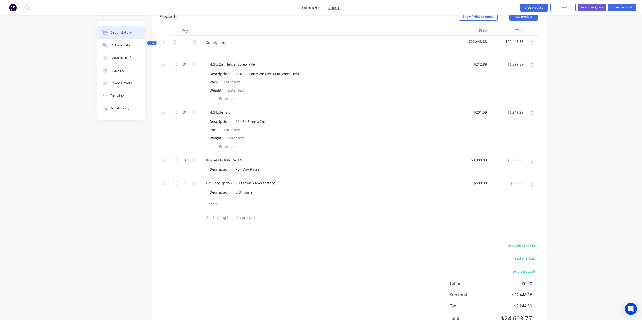
scroll to position [174, 0]
click at [207, 206] on input "text" at bounding box center [256, 206] width 101 height 10
click at [225, 206] on input "enginee" at bounding box center [256, 206] width 101 height 10
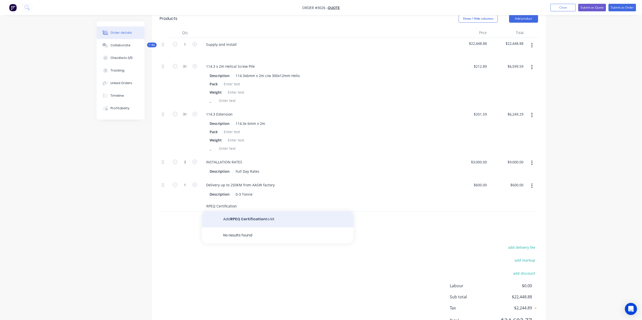
type input "RPEQ Certification"
click at [255, 217] on button "Add RPEQ Certification to kit" at bounding box center [277, 220] width 151 height 16
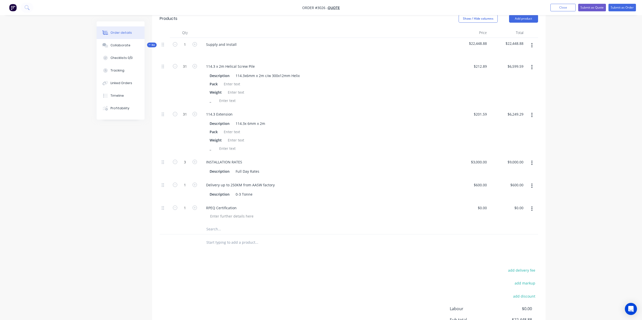
click at [489, 210] on div "$0.00 $0.00" at bounding box center [507, 212] width 37 height 23
click at [486, 209] on input "0" at bounding box center [486, 207] width 6 height 7
type input "$1,200.00"
drag, startPoint x: 393, startPoint y: 180, endPoint x: 393, endPoint y: 183, distance: 3.0
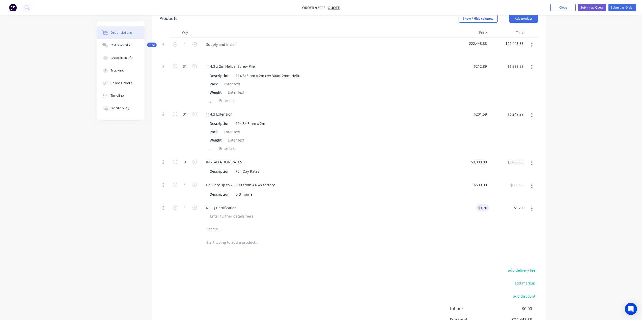
click at [393, 180] on div "Delivery up to 250KM from AASW factory Description 0-3 Tonne" at bounding box center [326, 190] width 252 height 23
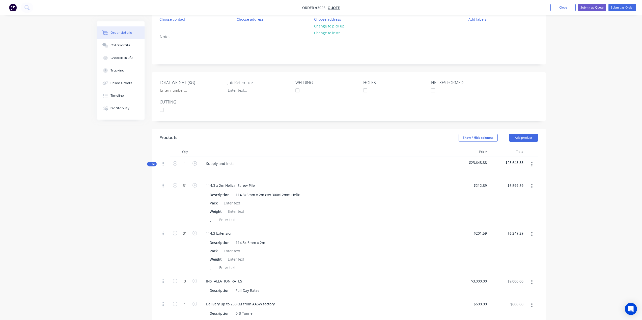
scroll to position [48, 0]
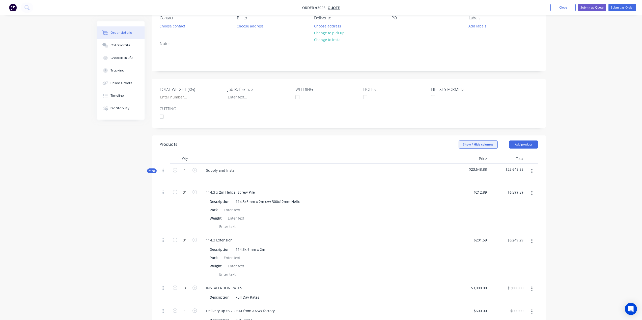
click at [476, 143] on button "Show / Hide columns" at bounding box center [477, 145] width 39 height 8
click at [409, 196] on div "114.3 x 2m Helical Screw Pile Description 114.3x6mm x 2m c/w 300x12mm Helix Pac…" at bounding box center [326, 210] width 252 height 48
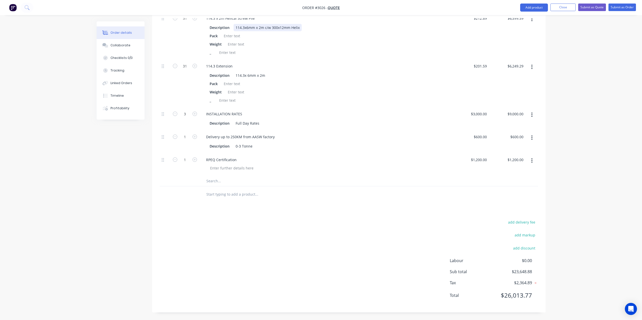
scroll to position [96, 0]
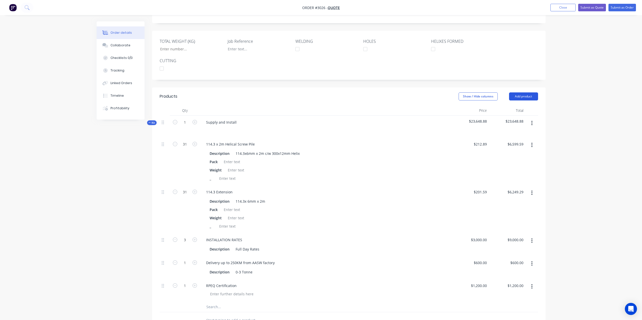
click at [514, 96] on button "Add product" at bounding box center [523, 97] width 29 height 8
click at [508, 179] on div "Notes (External)" at bounding box center [513, 179] width 39 height 7
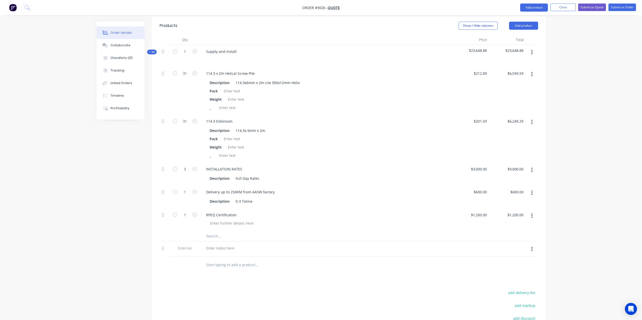
scroll to position [222, 0]
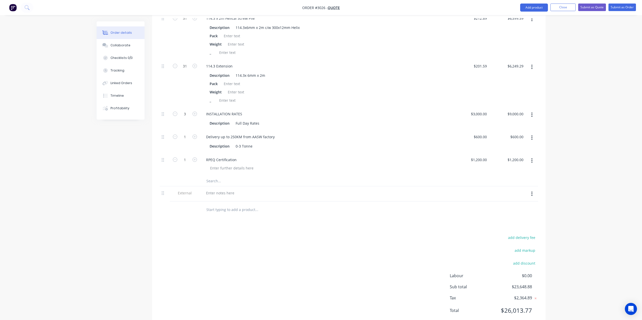
click at [247, 192] on div at bounding box center [326, 193] width 248 height 7
click at [209, 192] on div at bounding box center [220, 193] width 36 height 7
paste div
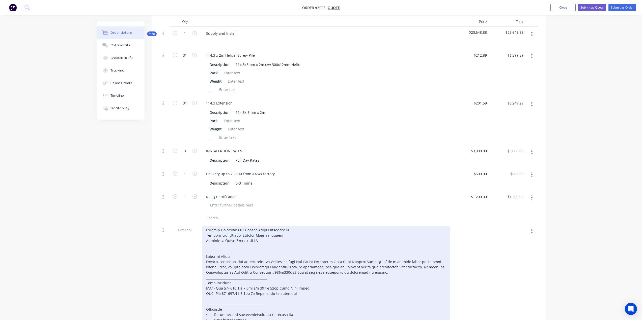
scroll to position [202, 0]
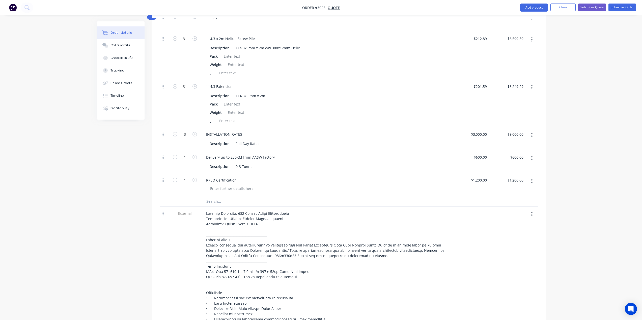
click at [230, 202] on input "text" at bounding box center [256, 202] width 101 height 10
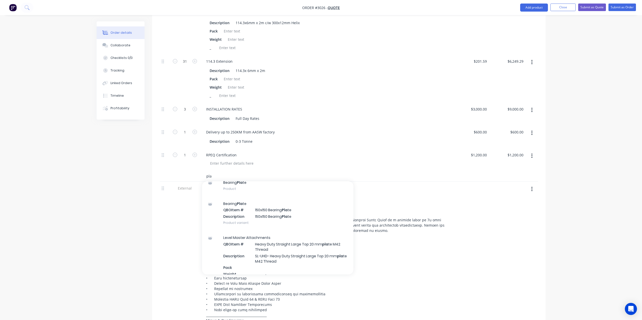
scroll to position [1, 0]
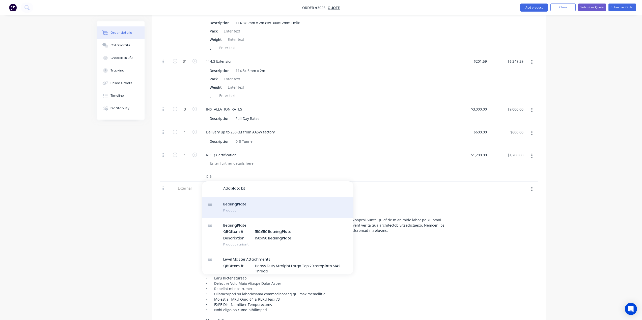
type input "pla"
click at [236, 209] on div "Bearing Pla te Product" at bounding box center [277, 207] width 151 height 21
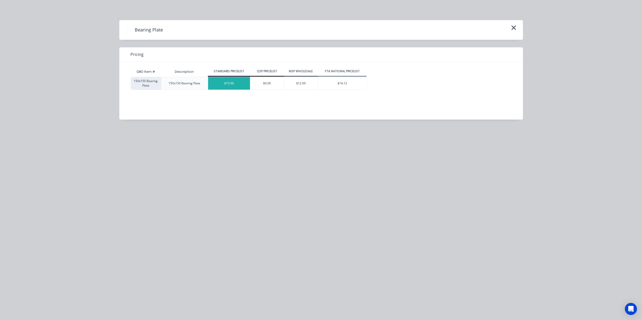
click at [216, 81] on div "$15.96" at bounding box center [229, 83] width 42 height 13
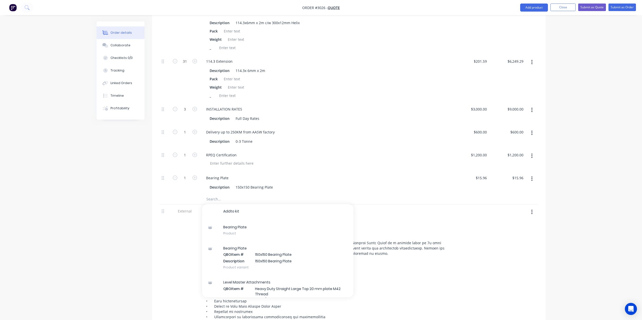
click at [318, 152] on div "RPEQ Certification" at bounding box center [326, 155] width 248 height 7
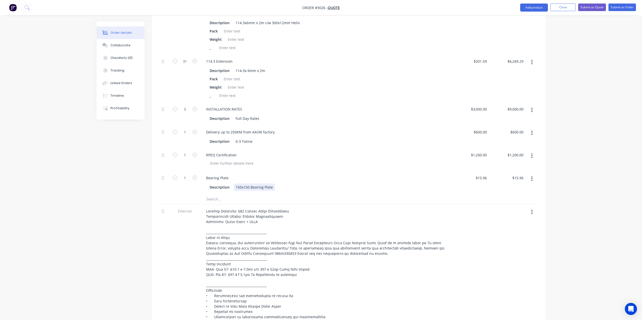
click at [239, 185] on div "150x150 Bearing Plate" at bounding box center [253, 187] width 41 height 7
drag, startPoint x: 235, startPoint y: 187, endPoint x: 249, endPoint y: 186, distance: 13.6
click at [249, 186] on div "150x150 Bearing Plate" at bounding box center [253, 187] width 41 height 7
click at [468, 175] on div "$15.96 $15.96" at bounding box center [470, 182] width 37 height 23
click at [481, 178] on input "15.96" at bounding box center [483, 177] width 12 height 7
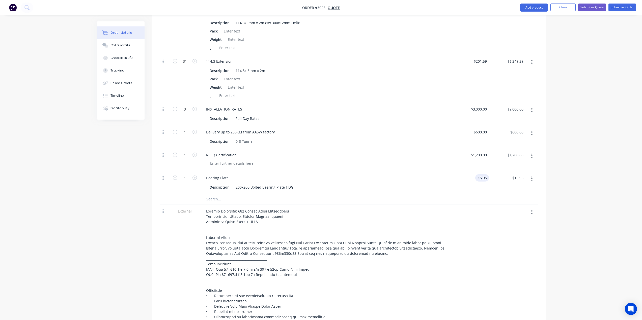
click at [481, 178] on input "15.96" at bounding box center [483, 177] width 12 height 7
type input "$55.00"
click at [495, 195] on div at bounding box center [349, 199] width 378 height 10
click at [182, 178] on input "1" at bounding box center [184, 178] width 13 height 8
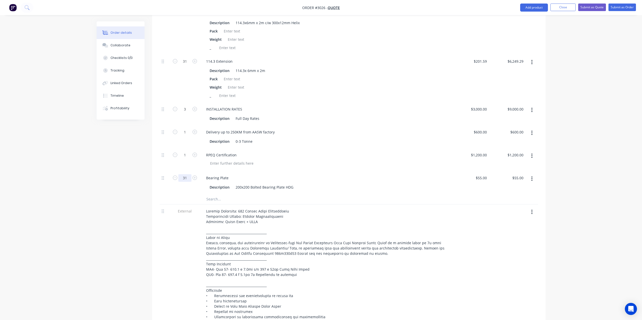
type input "31"
type input "$1,705.00"
click at [292, 144] on div "Description 0-3 Tonne" at bounding box center [325, 141] width 235 height 7
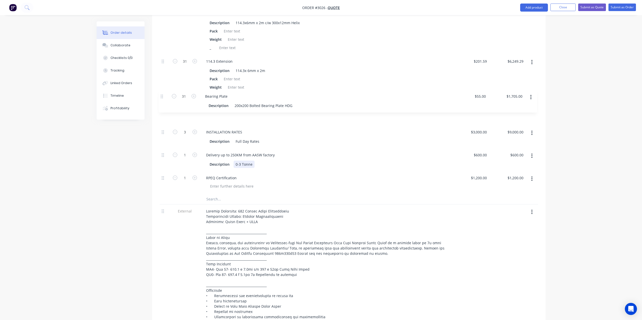
drag, startPoint x: 162, startPoint y: 179, endPoint x: 163, endPoint y: 96, distance: 83.2
click at [163, 96] on div "31 114.3 x 2m Helical Screw Pile Description 114.3x6mm x 2m c/w 300x12mm Helix …" at bounding box center [349, 101] width 378 height 188
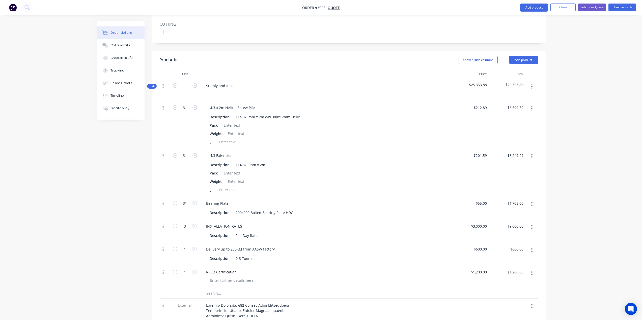
scroll to position [101, 0]
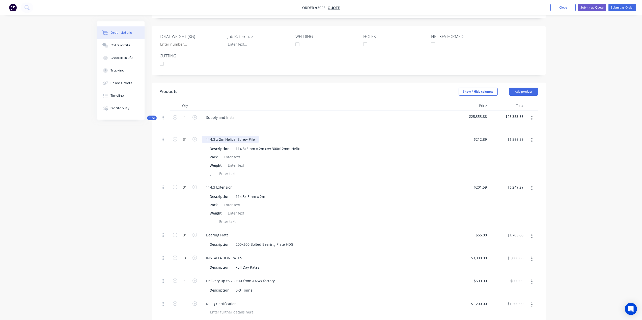
click at [252, 139] on div "114.3 x 2m Helical Screw Pile" at bounding box center [230, 139] width 57 height 7
click at [247, 189] on div "114.3 Extension" at bounding box center [326, 187] width 248 height 7
drag, startPoint x: 219, startPoint y: 187, endPoint x: 235, endPoint y: 188, distance: 15.9
click at [220, 187] on div "114.3 Extension" at bounding box center [219, 187] width 35 height 7
click at [233, 187] on div "114.3 Extension" at bounding box center [219, 187] width 35 height 7
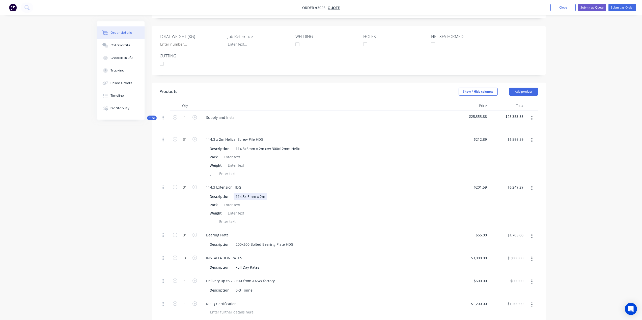
click at [405, 194] on div "Description 114.3x 6mm x 2m" at bounding box center [325, 196] width 235 height 7
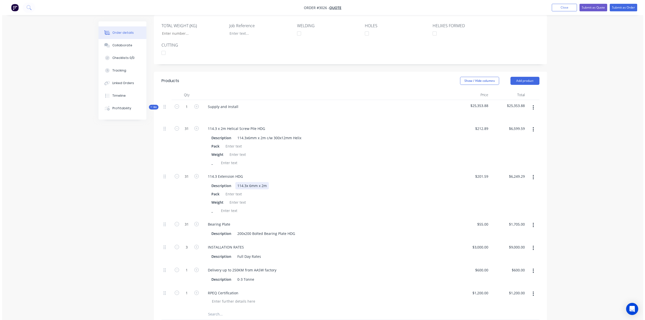
scroll to position [0, 0]
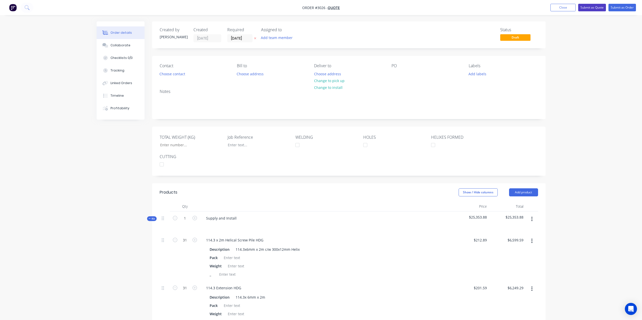
click at [588, 6] on button "Submit as Quote" at bounding box center [592, 8] width 28 height 8
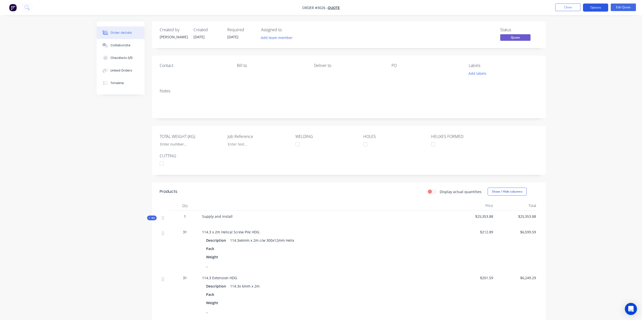
click at [591, 7] on button "Options" at bounding box center [595, 8] width 25 height 8
click at [575, 31] on div "Quote" at bounding box center [580, 30] width 46 height 7
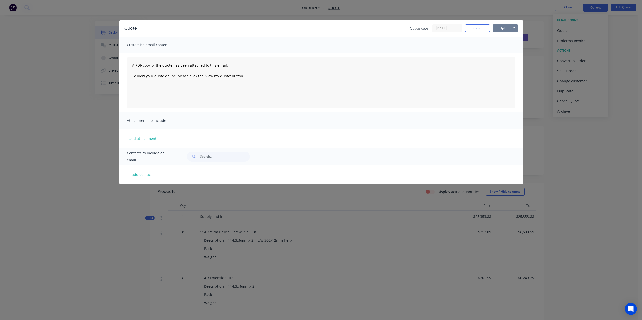
click at [513, 28] on button "Options" at bounding box center [504, 28] width 25 height 8
click at [512, 37] on button "Preview" at bounding box center [508, 37] width 32 height 8
